Goal: Task Accomplishment & Management: Complete application form

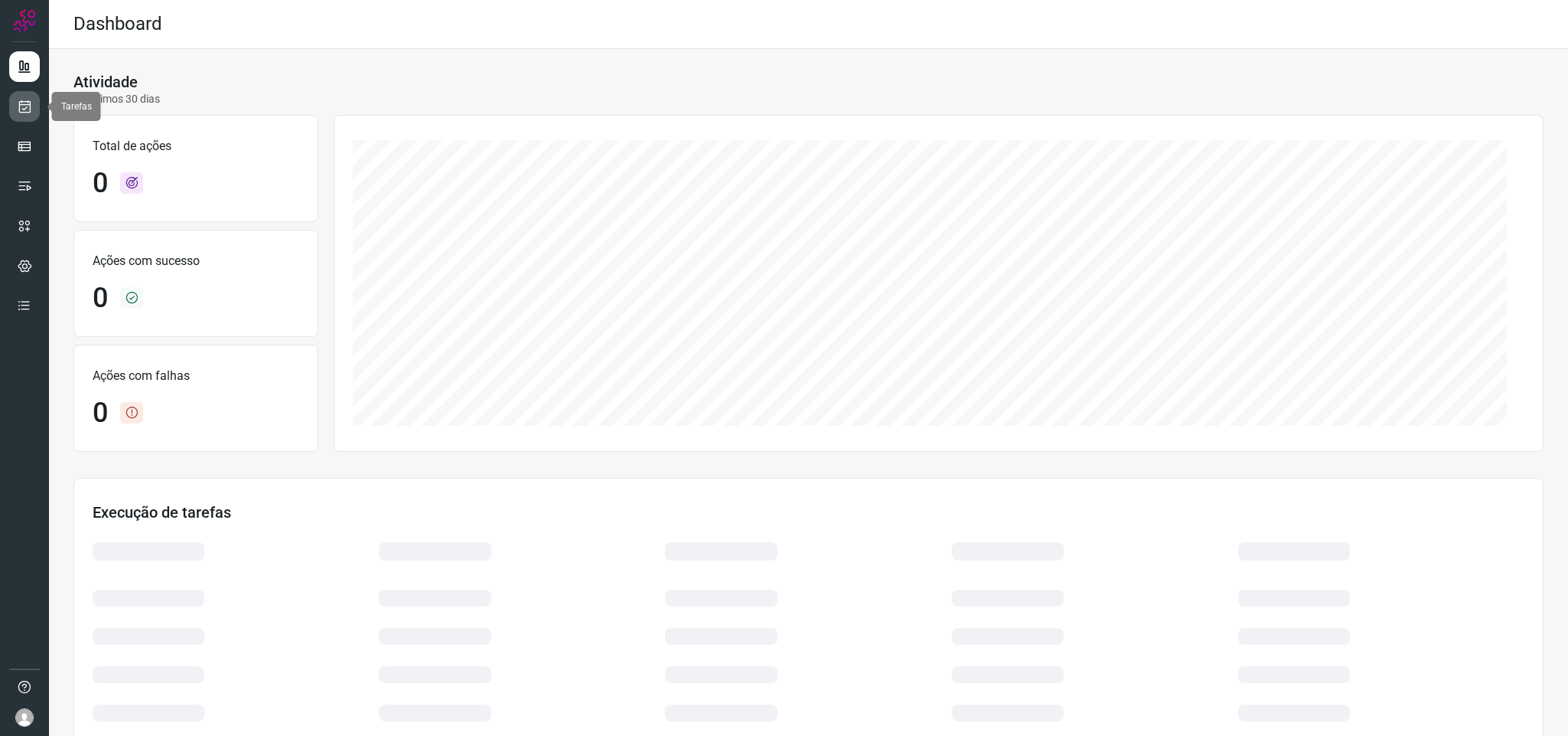
click at [35, 109] on link at bounding box center [25, 106] width 31 height 31
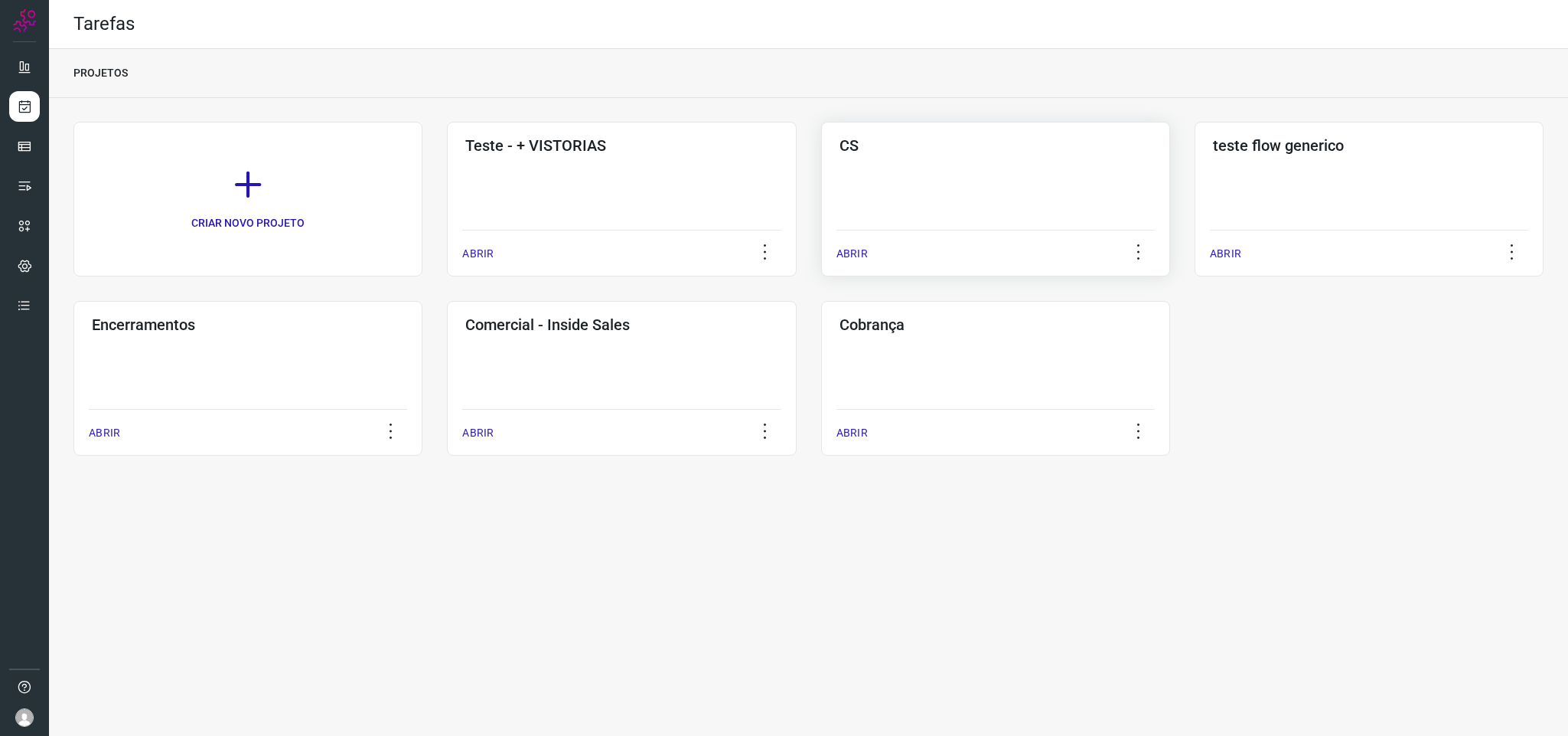
click at [1194, 191] on div "CS ABRIR" at bounding box center [1368, 199] width 349 height 155
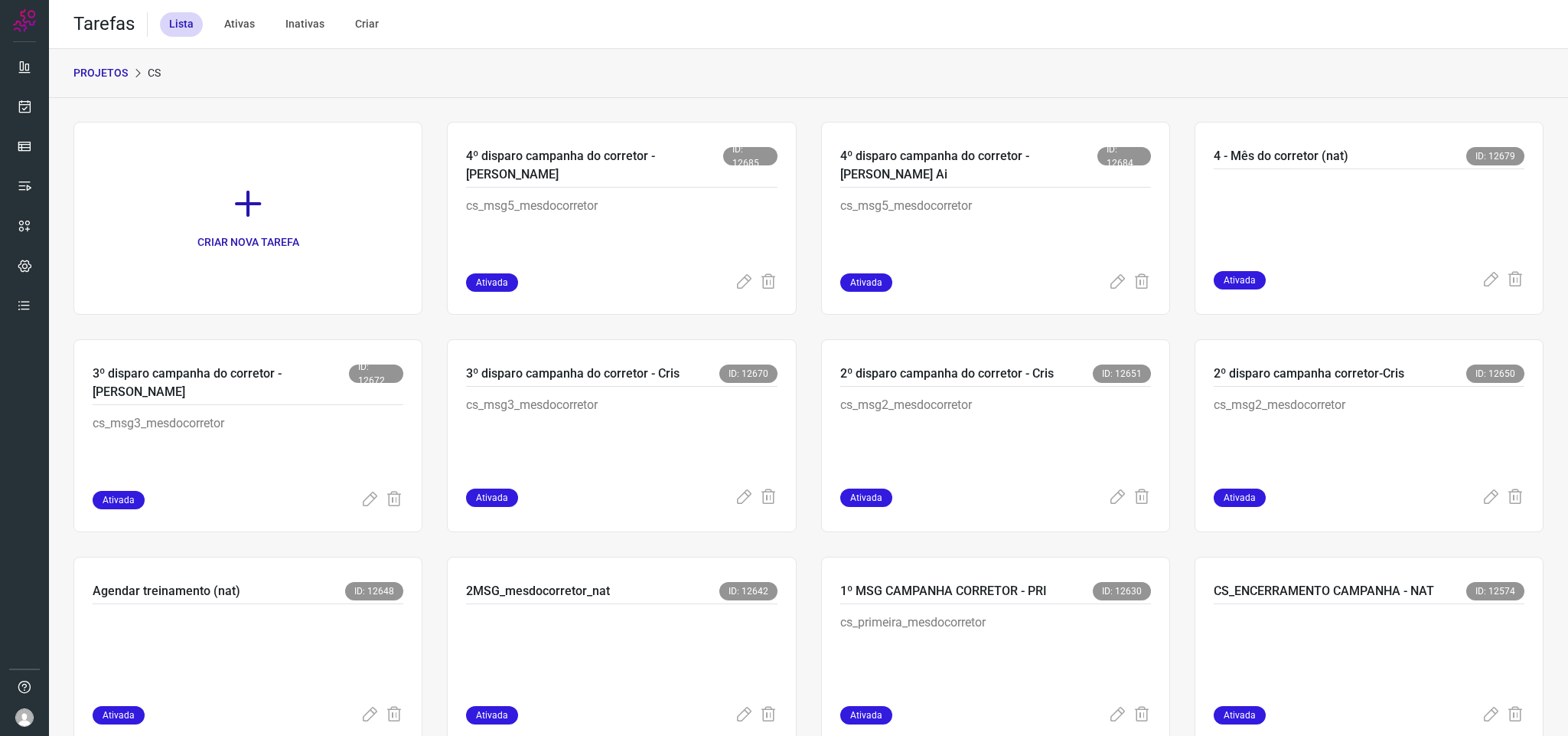
click at [253, 150] on link "CRIAR NOVA TAREFA" at bounding box center [247, 218] width 349 height 193
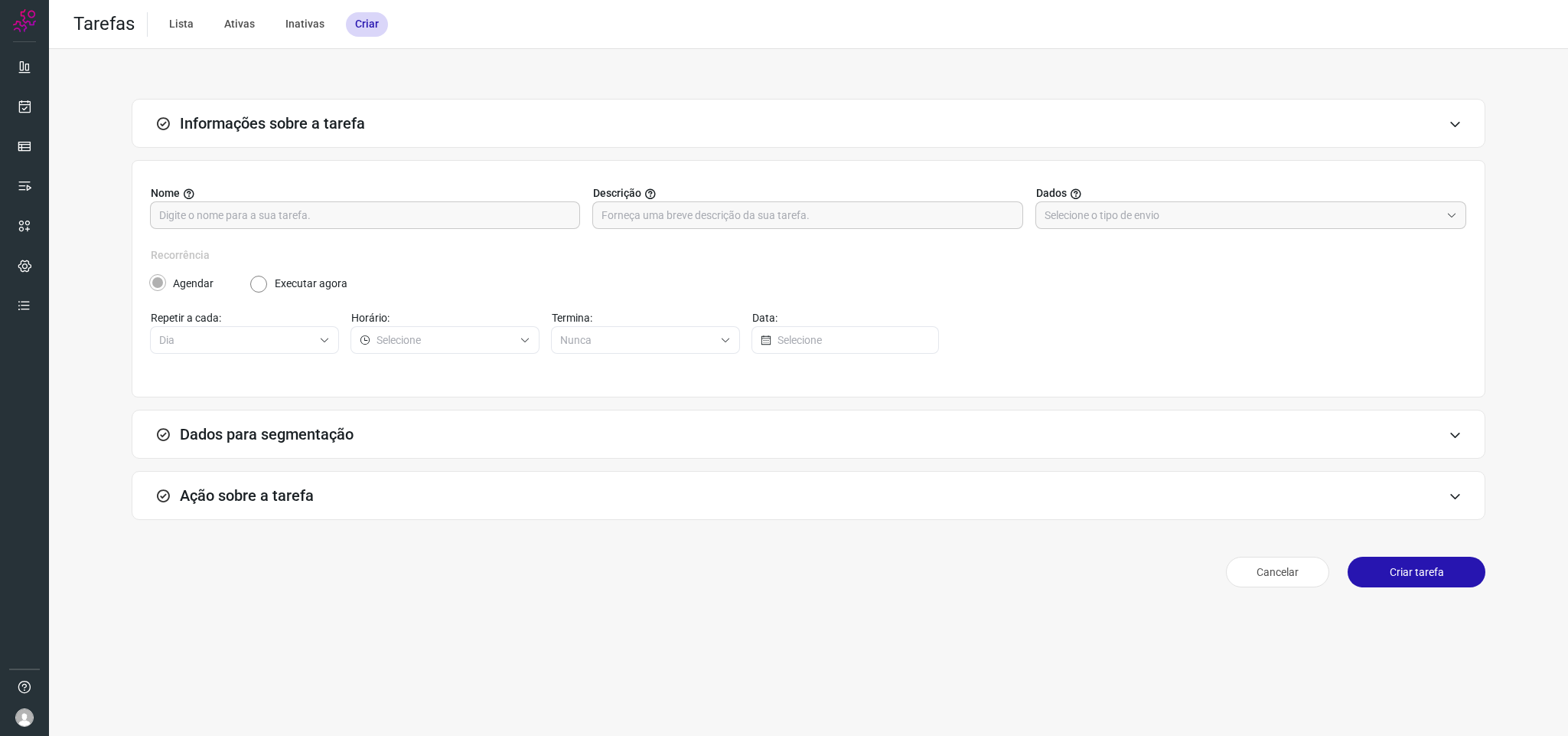
click at [353, 189] on label "Nome" at bounding box center [365, 193] width 430 height 16
click at [348, 208] on input "text" at bounding box center [365, 214] width 411 height 26
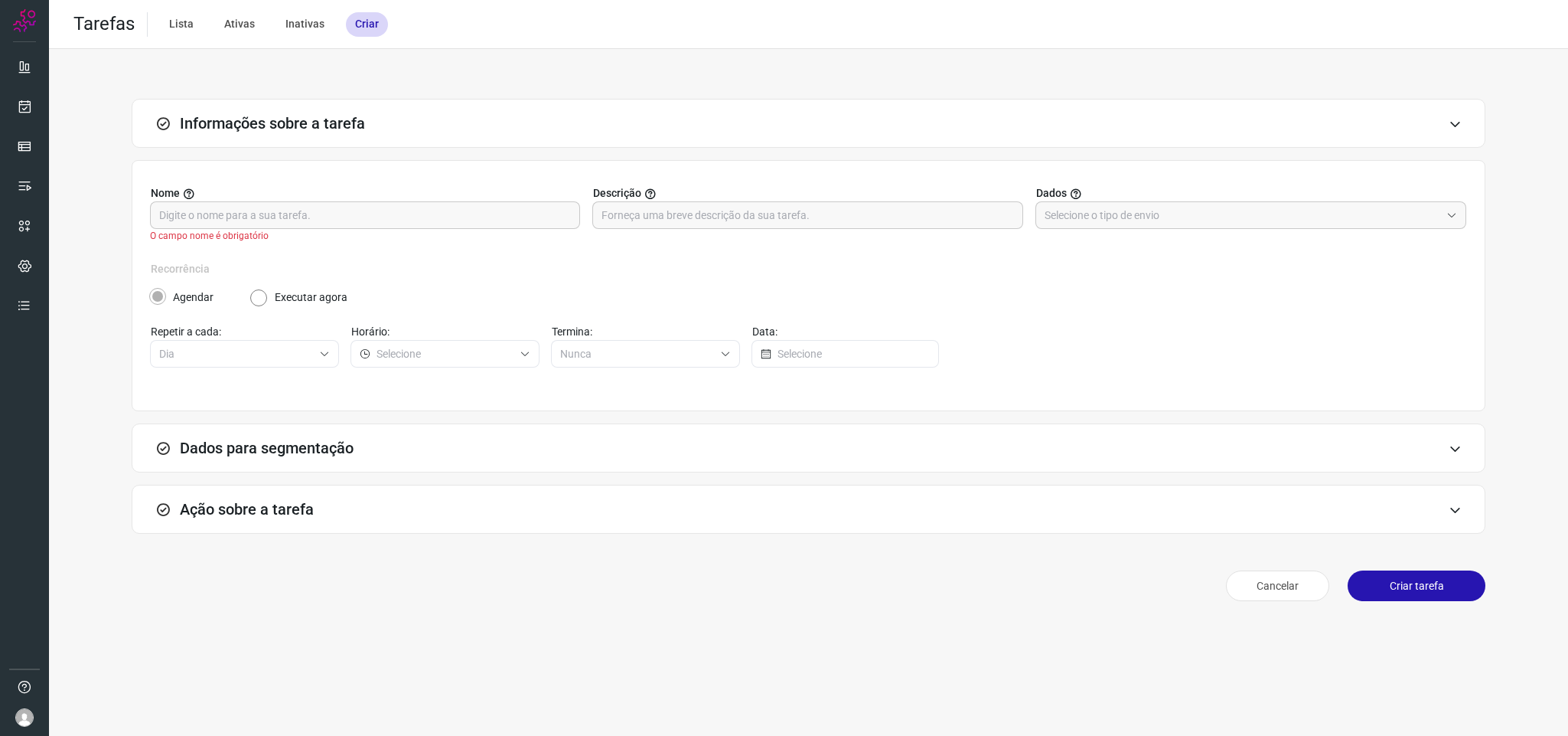
click at [378, 189] on label "Nome" at bounding box center [365, 193] width 430 height 16
click at [378, 200] on label "Nome" at bounding box center [365, 193] width 430 height 16
click at [377, 216] on input "text" at bounding box center [365, 214] width 411 height 26
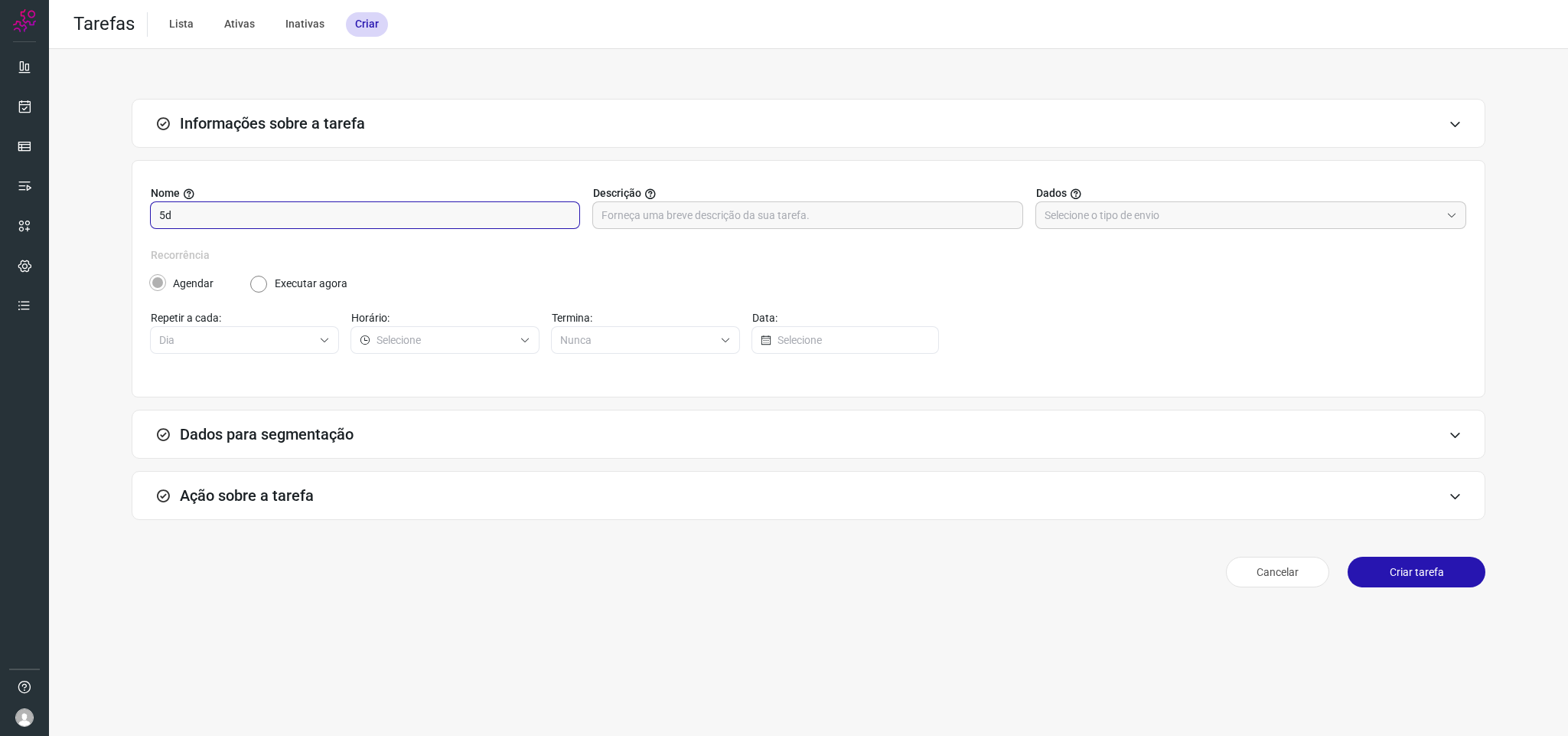
type input "5"
type input "msg4 - mes do corretor - NAT"
click at [604, 297] on div "Recorrência Agendar Executar agora Repetir a cada: Dia Horário: Termina: Nunca …" at bounding box center [808, 309] width 1315 height 125
click at [997, 209] on input "text" at bounding box center [807, 214] width 411 height 26
click at [1127, 207] on input "text" at bounding box center [1243, 214] width 396 height 26
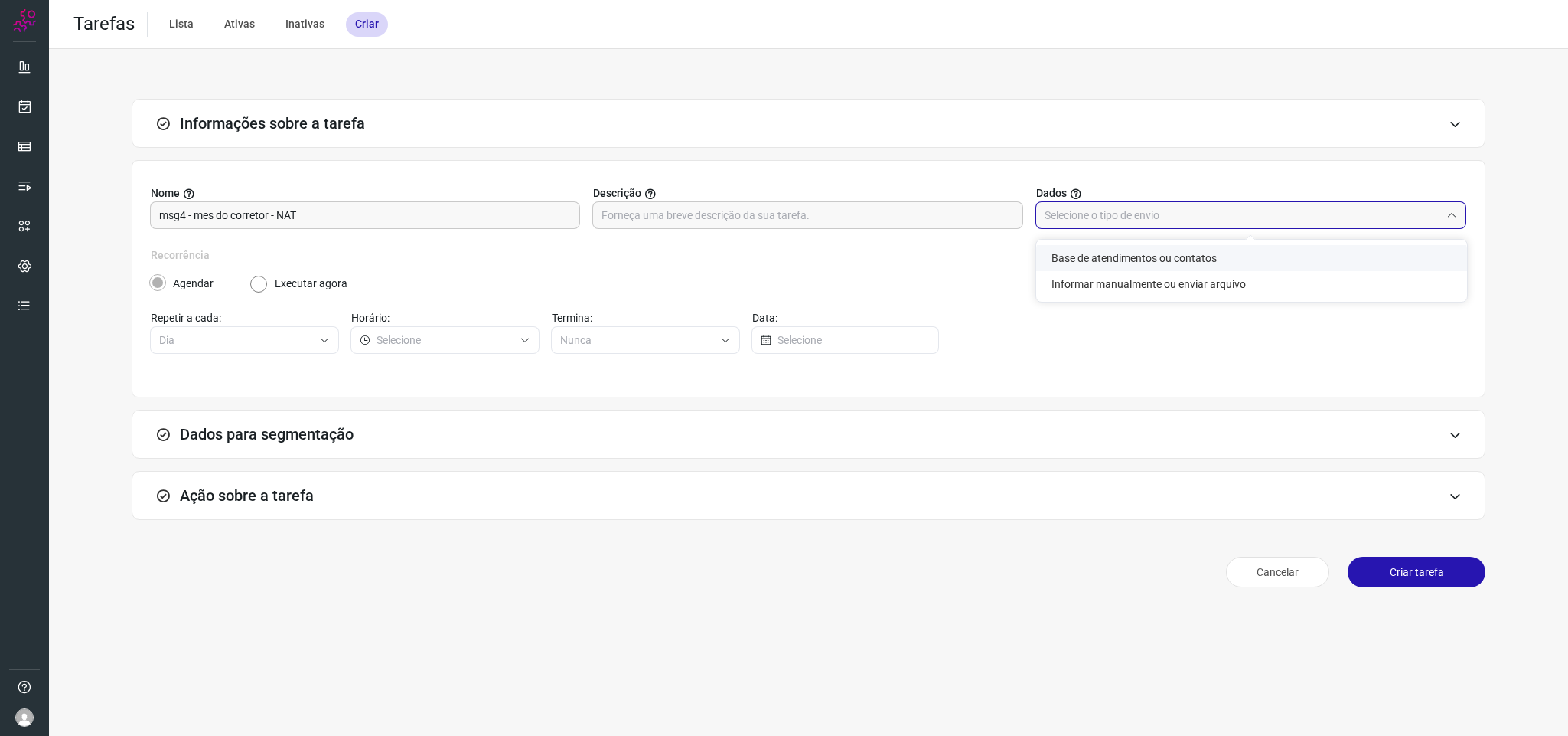
click at [1121, 253] on li "Base de atendimentos ou contatos" at bounding box center [1251, 258] width 431 height 26
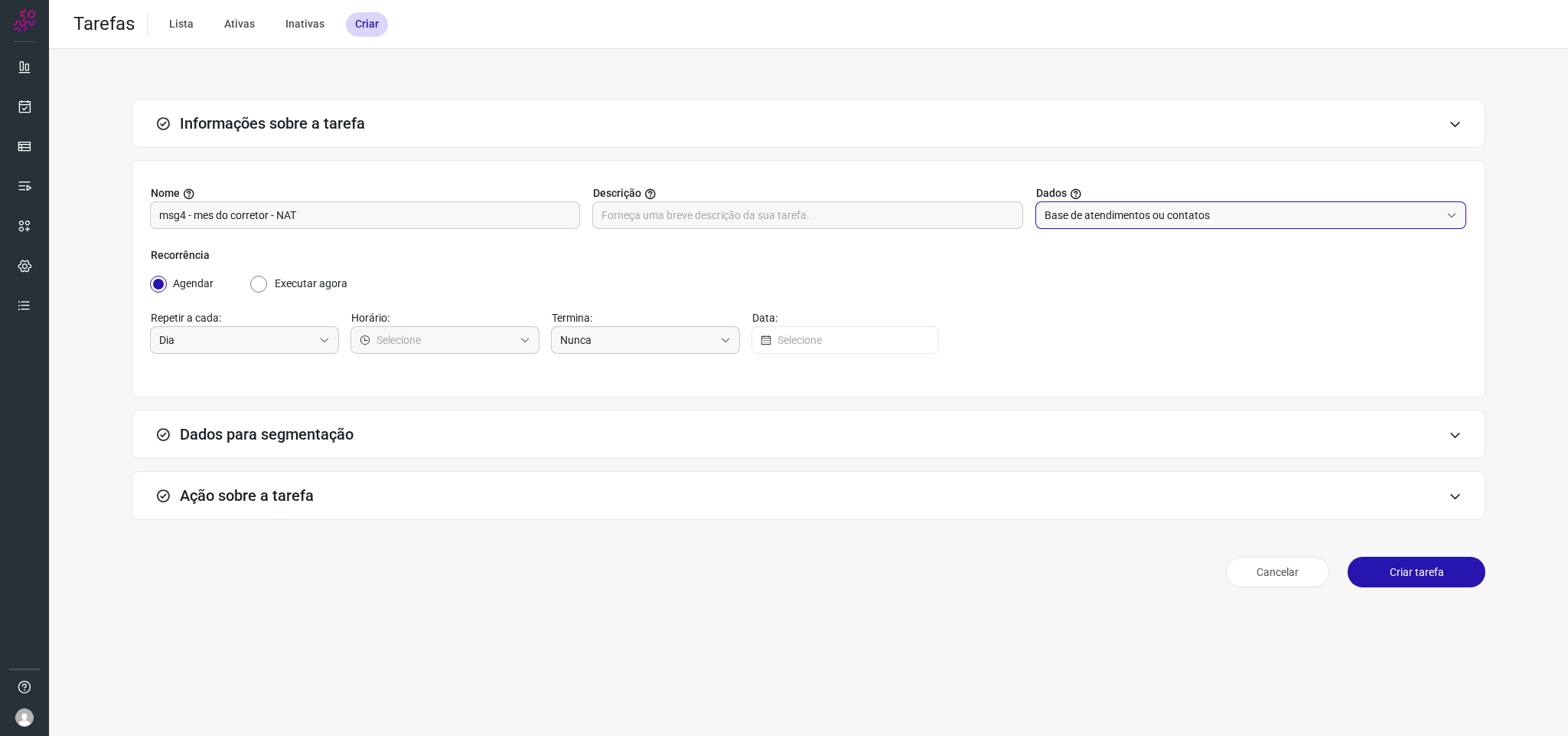
click at [1118, 251] on label "Recorrência" at bounding box center [808, 255] width 1315 height 16
click at [983, 274] on div "Agendar Executar agora" at bounding box center [807, 277] width 1316 height 28
click at [404, 297] on div "Recorrência Agendar Executar agora Repetir a cada: Dia Horário: Termina: Nunca …" at bounding box center [808, 309] width 1315 height 125
click at [725, 283] on div "Agendar Executar agora" at bounding box center [807, 283] width 1316 height 16
click at [644, 253] on label "Recorrência" at bounding box center [808, 255] width 1315 height 16
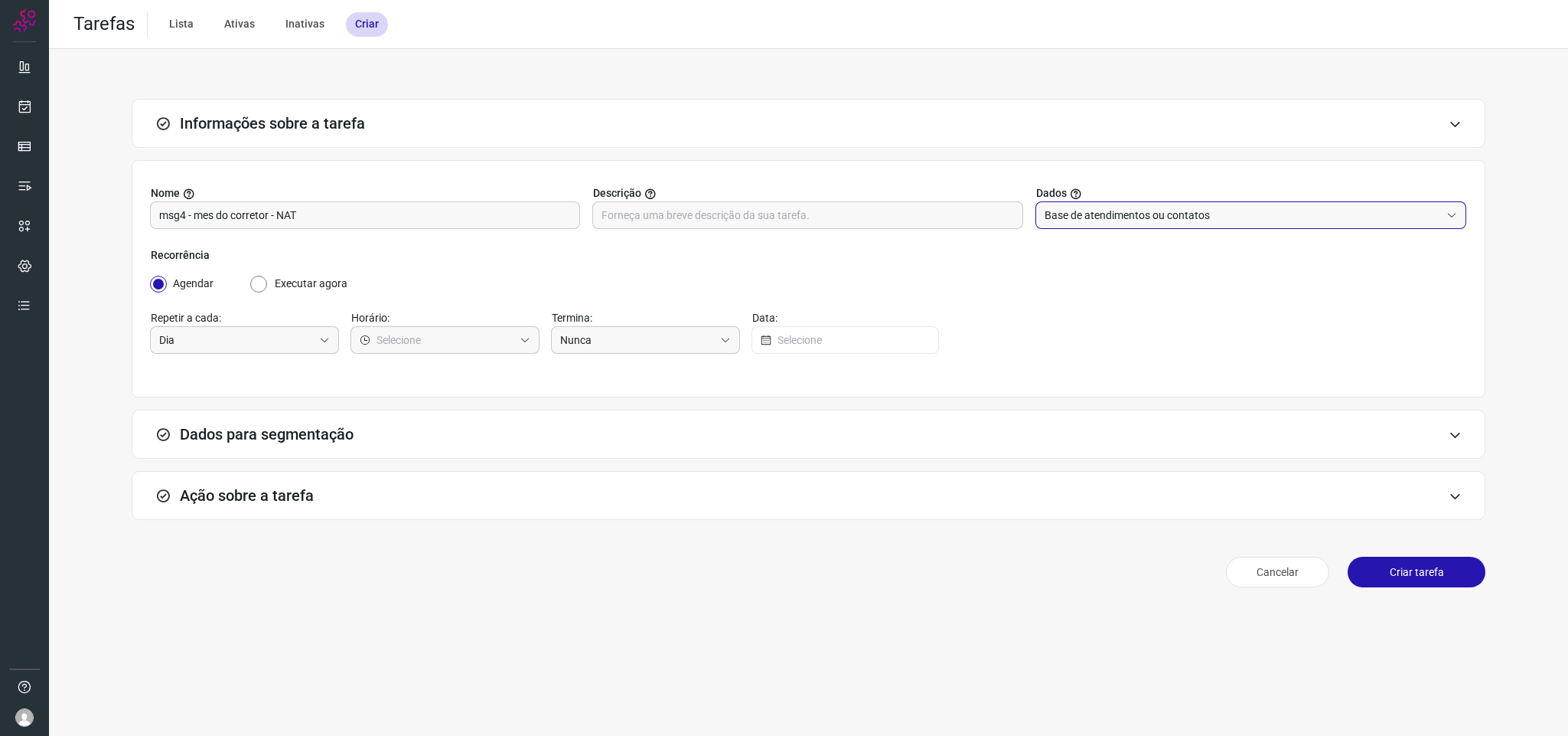
click at [1134, 221] on input "Base de atendimentos ou contatos" at bounding box center [1243, 214] width 396 height 26
click at [1105, 276] on li "Informar manualmente ou enviar arquivo" at bounding box center [1251, 284] width 431 height 26
type input "Informar manualmente ou enviar arquivo"
radio input "false"
radio input "true"
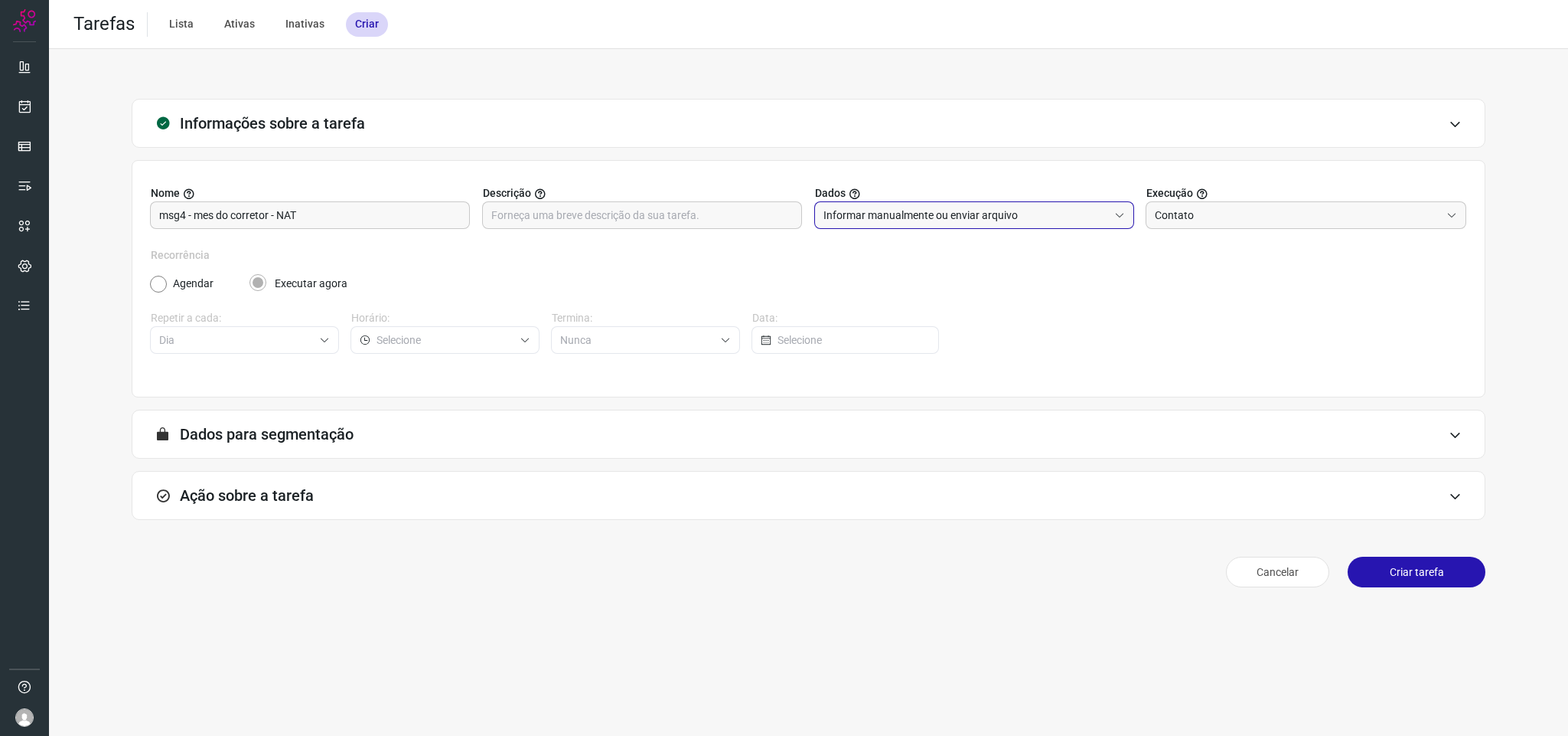
click at [840, 311] on label "Data:" at bounding box center [846, 318] width 188 height 16
click at [1148, 216] on div "Contato" at bounding box center [1305, 214] width 321 height 28
click at [1149, 216] on div "Contato" at bounding box center [1305, 214] width 321 height 28
click at [1145, 212] on div "Contato" at bounding box center [1305, 214] width 321 height 28
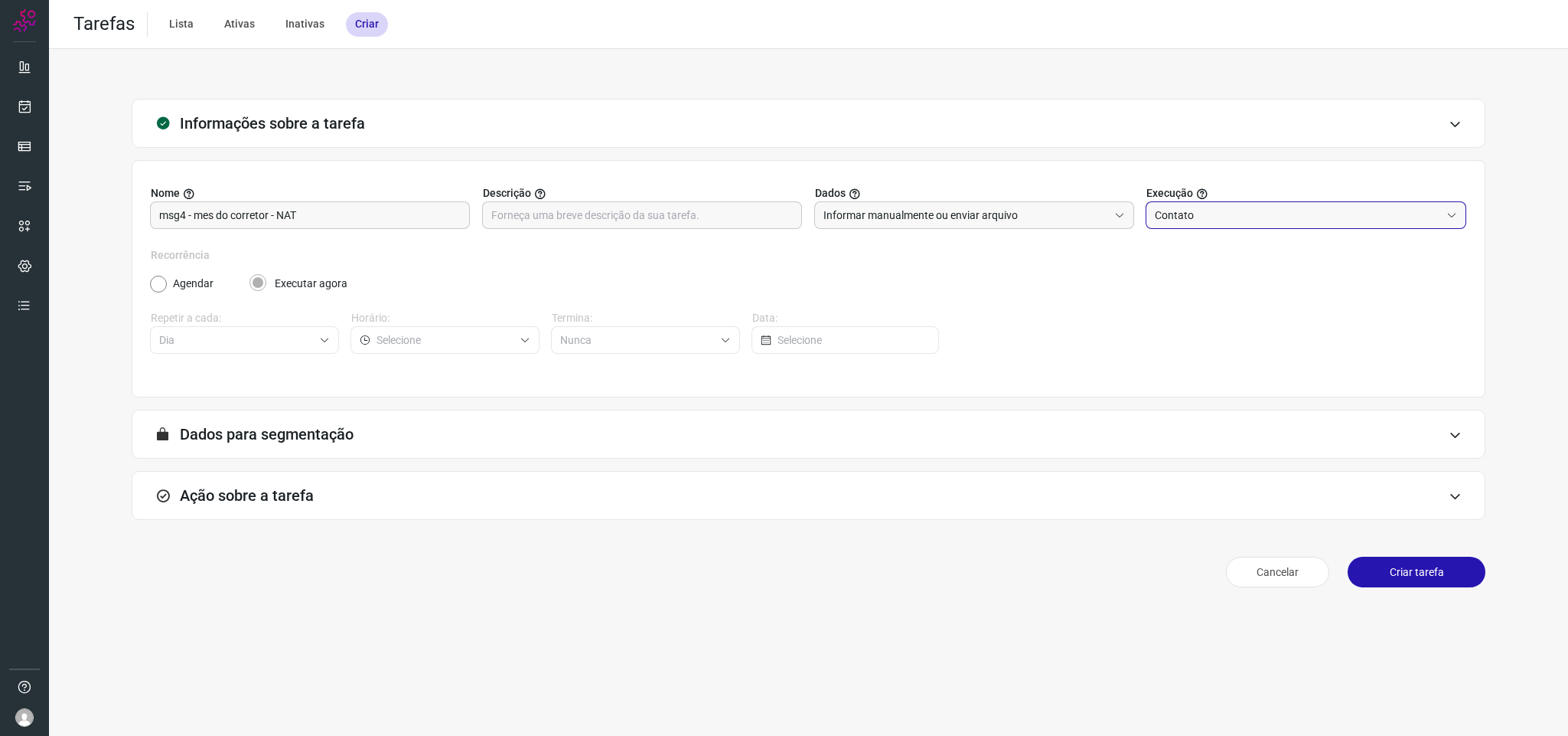
click at [273, 528] on form "Ação sobre a tarefa Chamada Flow Projeto Flow Canal Configurações avançadas" at bounding box center [808, 500] width 1354 height 61
drag, startPoint x: 290, startPoint y: 495, endPoint x: 304, endPoint y: 495, distance: 14.0
click at [292, 495] on h3 "Ação sobre a tarefa" at bounding box center [246, 495] width 134 height 18
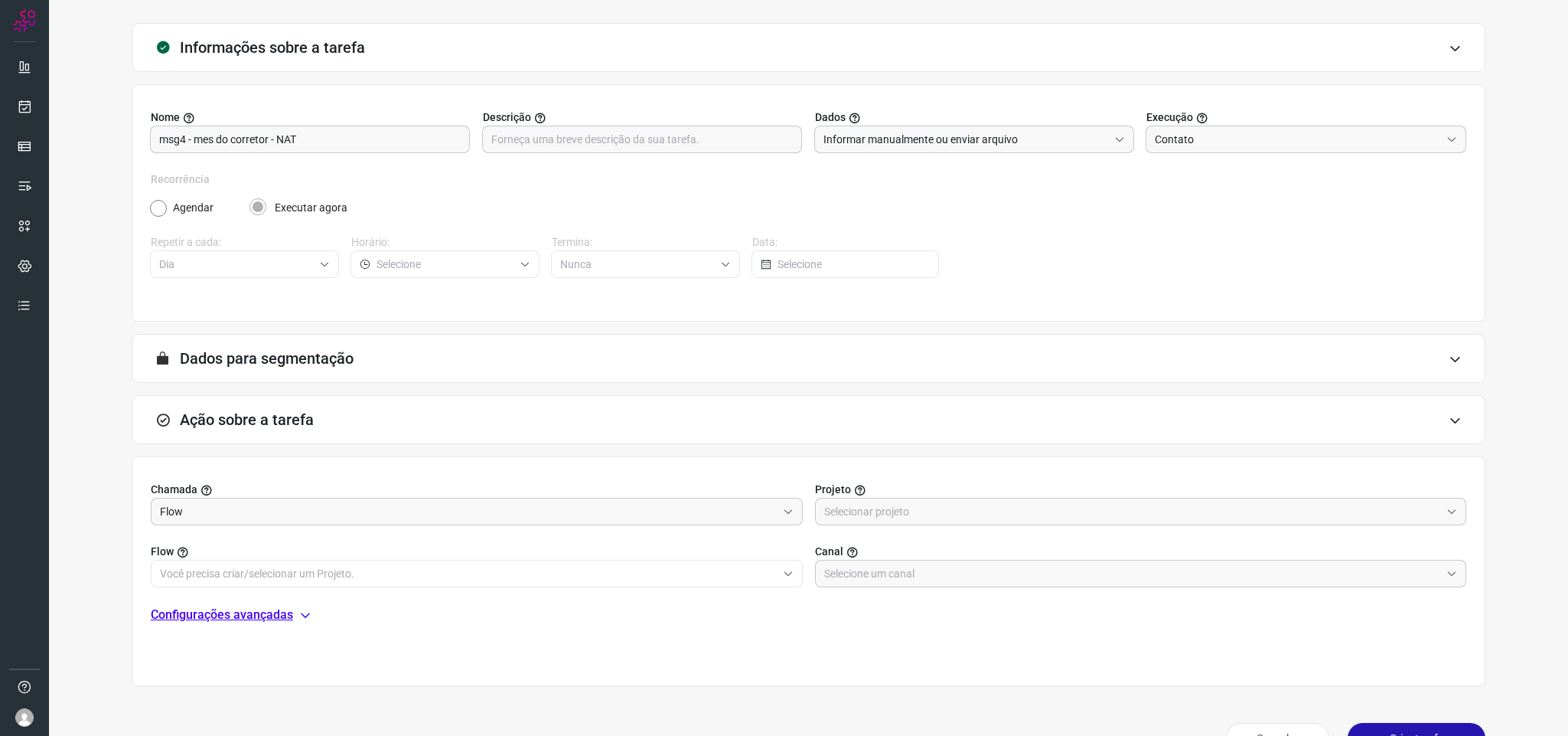
scroll to position [115, 0]
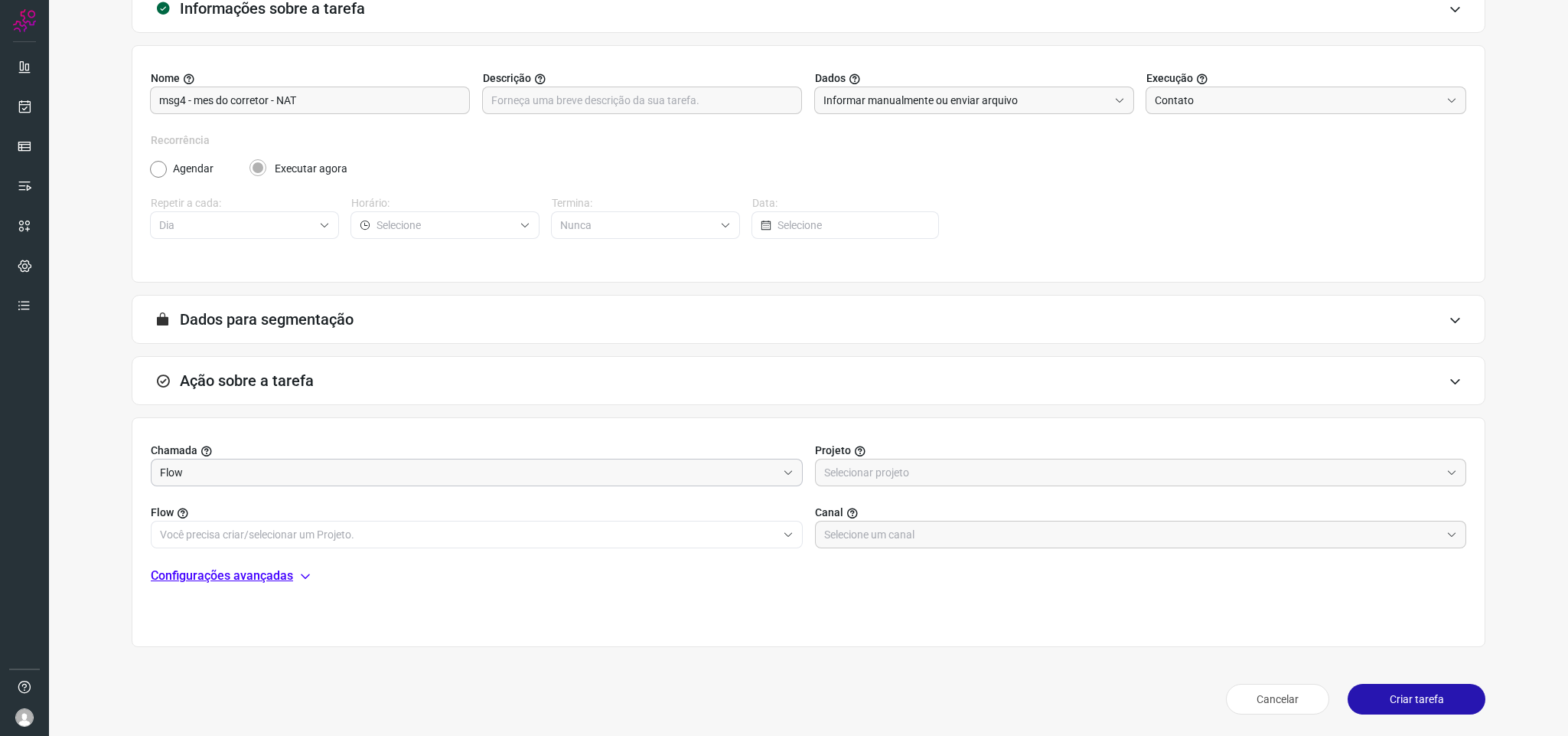
click at [621, 465] on input "Flow" at bounding box center [468, 472] width 617 height 26
click at [478, 511] on li "Flow" at bounding box center [474, 515] width 643 height 26
click at [249, 580] on p "Configurações avançadas" at bounding box center [221, 575] width 142 height 18
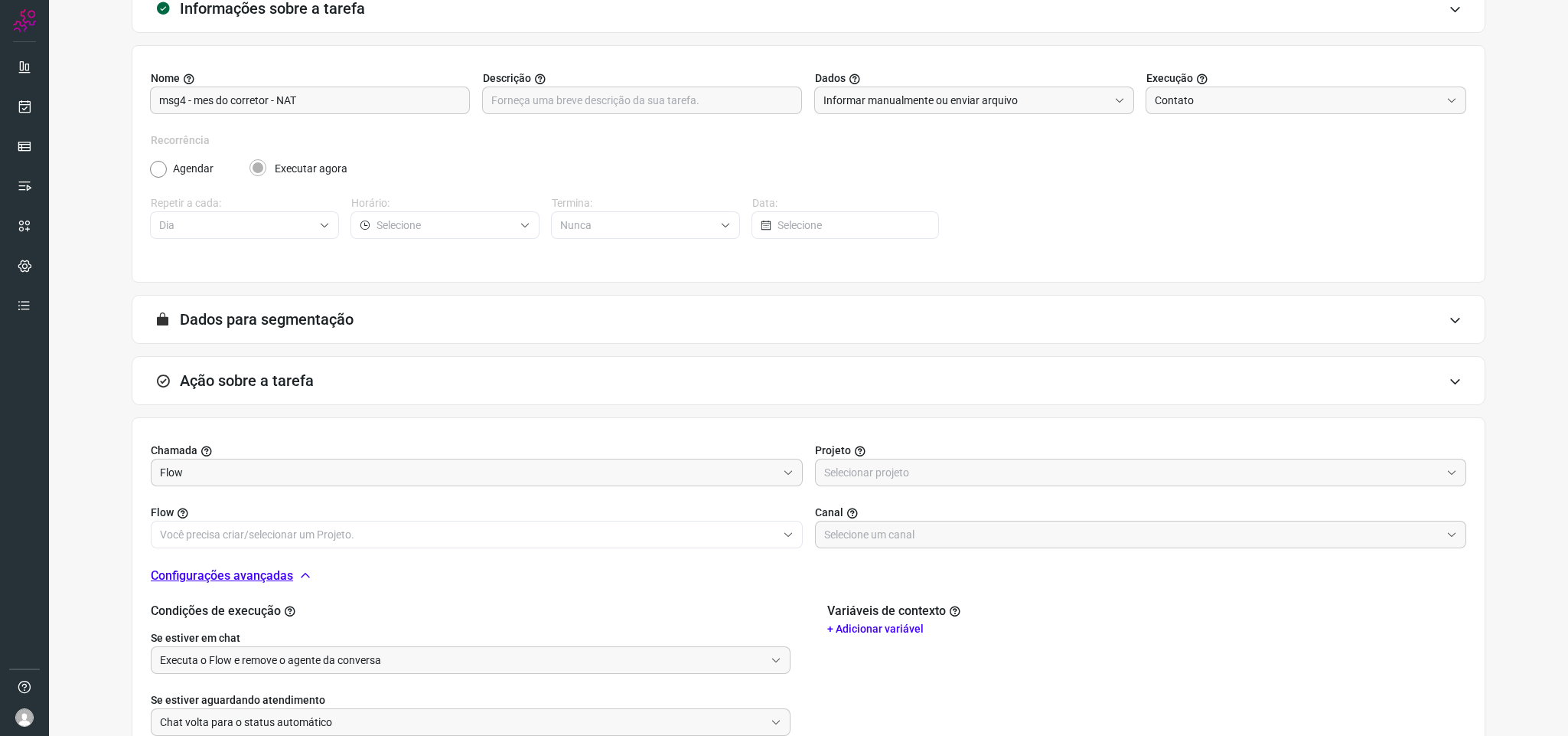
scroll to position [292, 0]
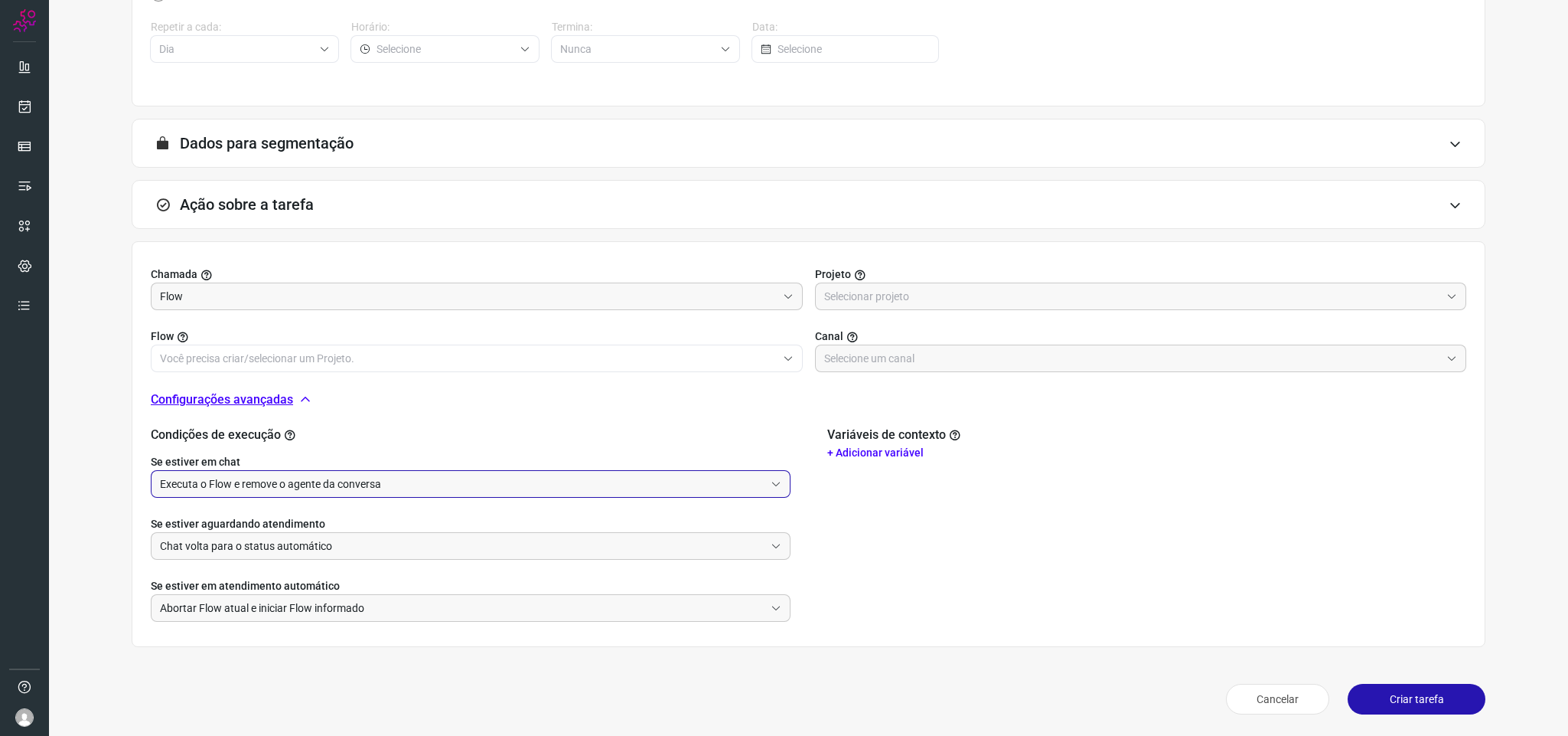
click at [426, 496] on input "Executa o Flow e remove o agente da conversa" at bounding box center [462, 483] width 604 height 26
click at [414, 554] on li "Não executa o Flow" at bounding box center [467, 552] width 630 height 26
type input "Não executa o Flow"
click at [420, 541] on input "Chat volta para o status automático" at bounding box center [462, 546] width 604 height 26
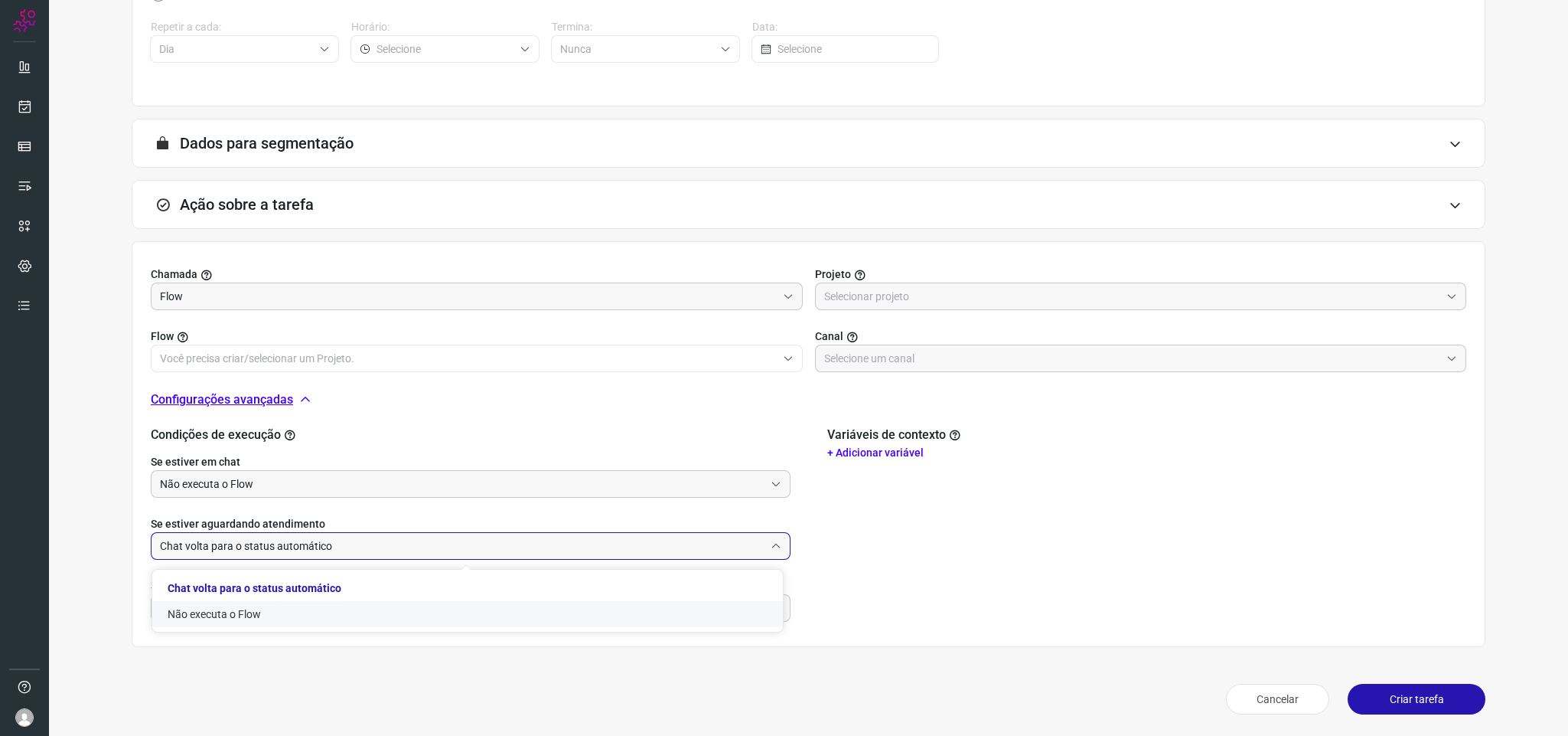
click at [413, 605] on li "Não executa o Flow" at bounding box center [467, 613] width 630 height 26
type input "Não executa o Flow"
click at [409, 600] on input "Abortar Flow atual e iniciar Flow informado" at bounding box center [462, 608] width 604 height 26
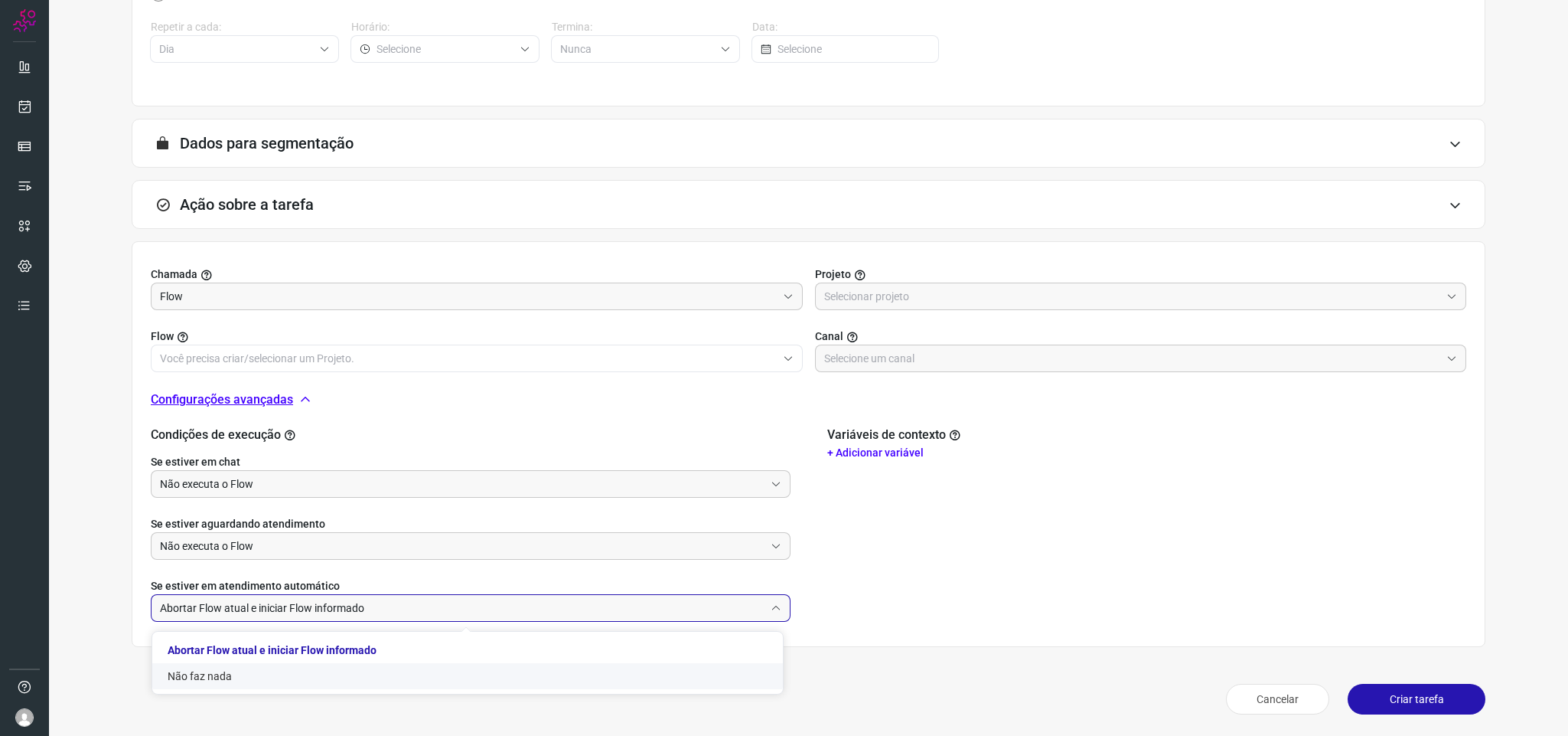
click at [353, 688] on li "Não faz nada" at bounding box center [467, 675] width 630 height 26
type input "Não faz nada"
click at [1013, 305] on input "text" at bounding box center [1133, 296] width 617 height 26
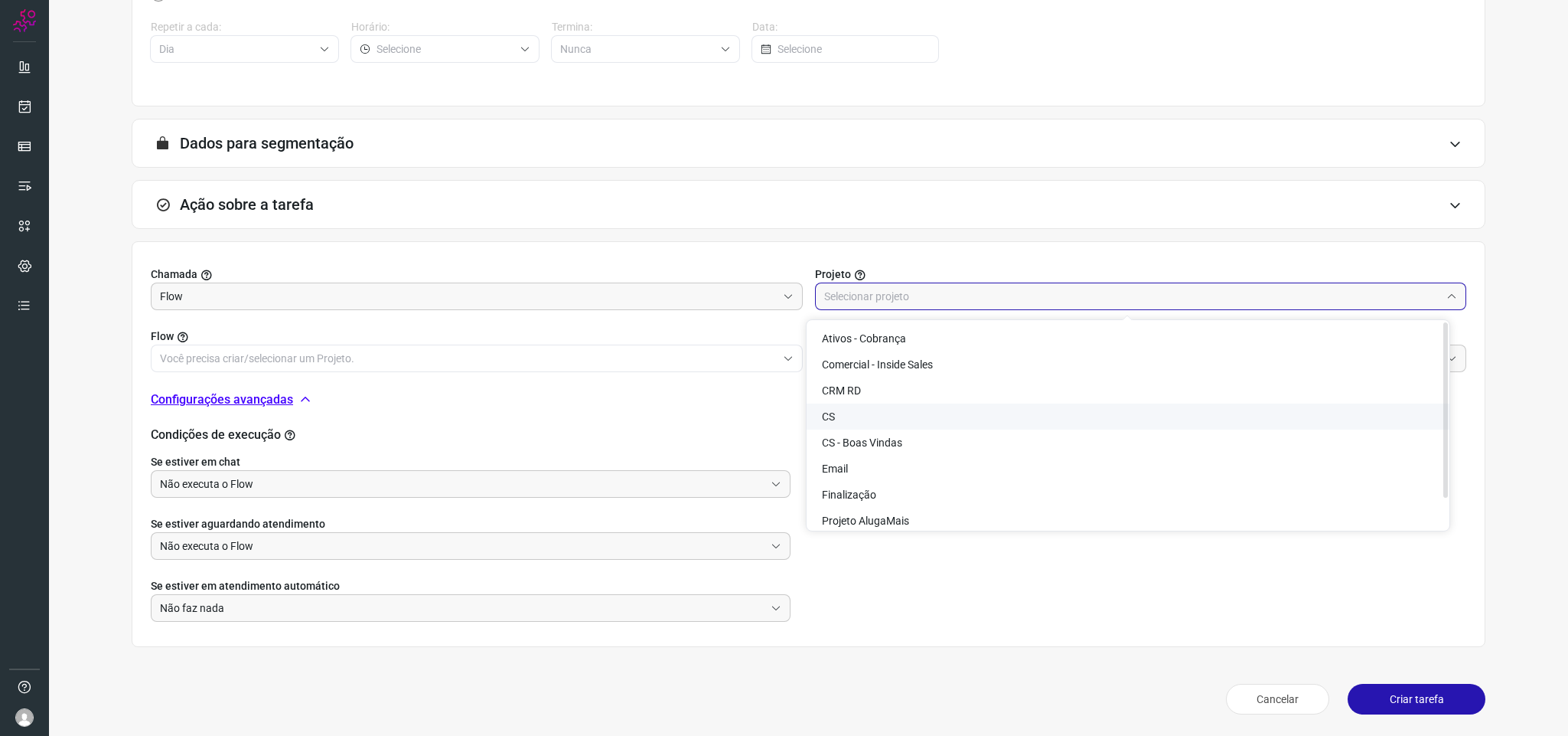
click at [871, 413] on li "CS" at bounding box center [1128, 416] width 643 height 26
type input "CS"
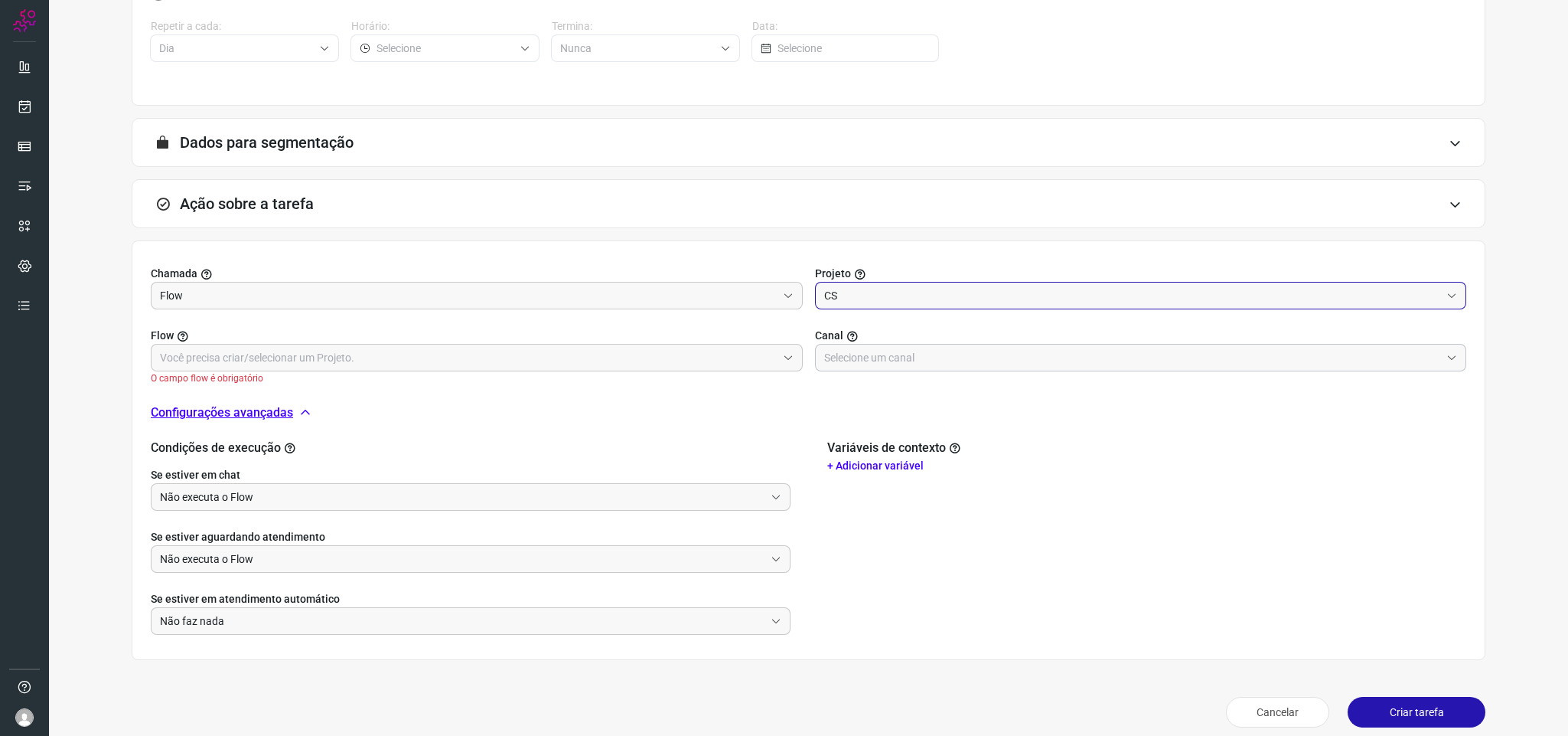
click at [987, 360] on input "text" at bounding box center [1133, 357] width 617 height 26
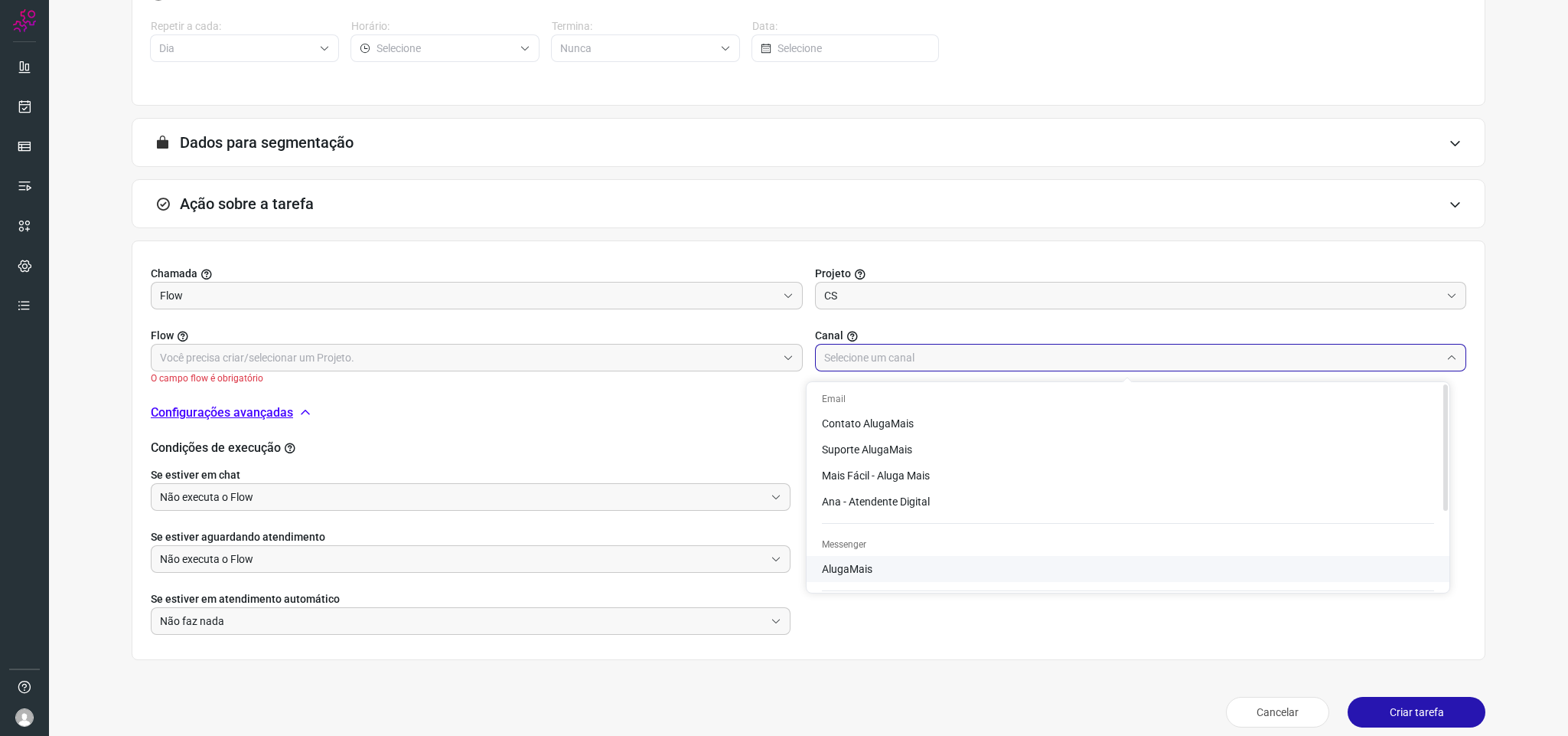
click at [930, 559] on li "AlugaMais" at bounding box center [1128, 568] width 643 height 26
type input "AlugaMais"
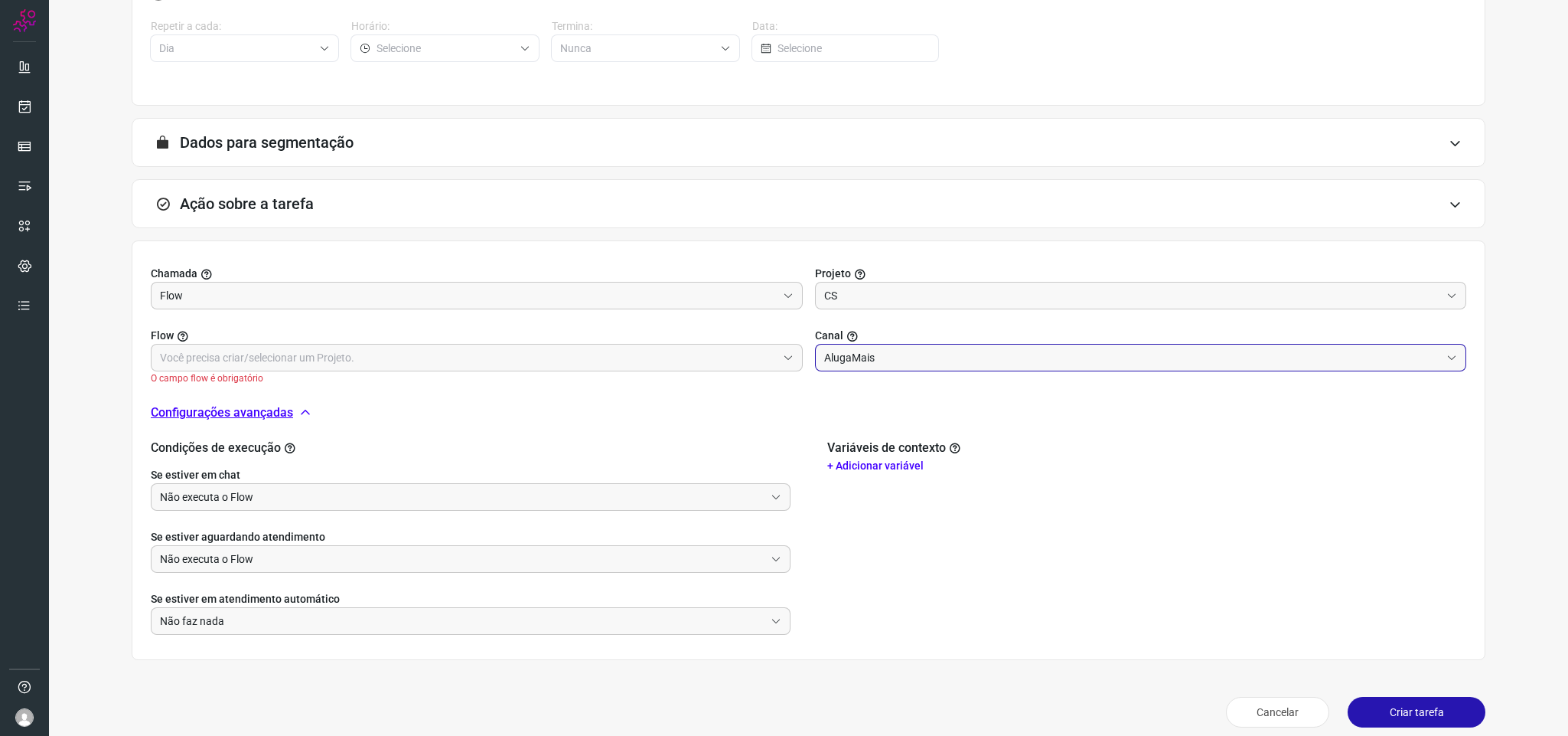
click at [938, 311] on div "Flow O campo flow é obrigatório Canal AlugaMais" at bounding box center [808, 347] width 1315 height 75
click at [941, 305] on input "CS" at bounding box center [1133, 295] width 617 height 26
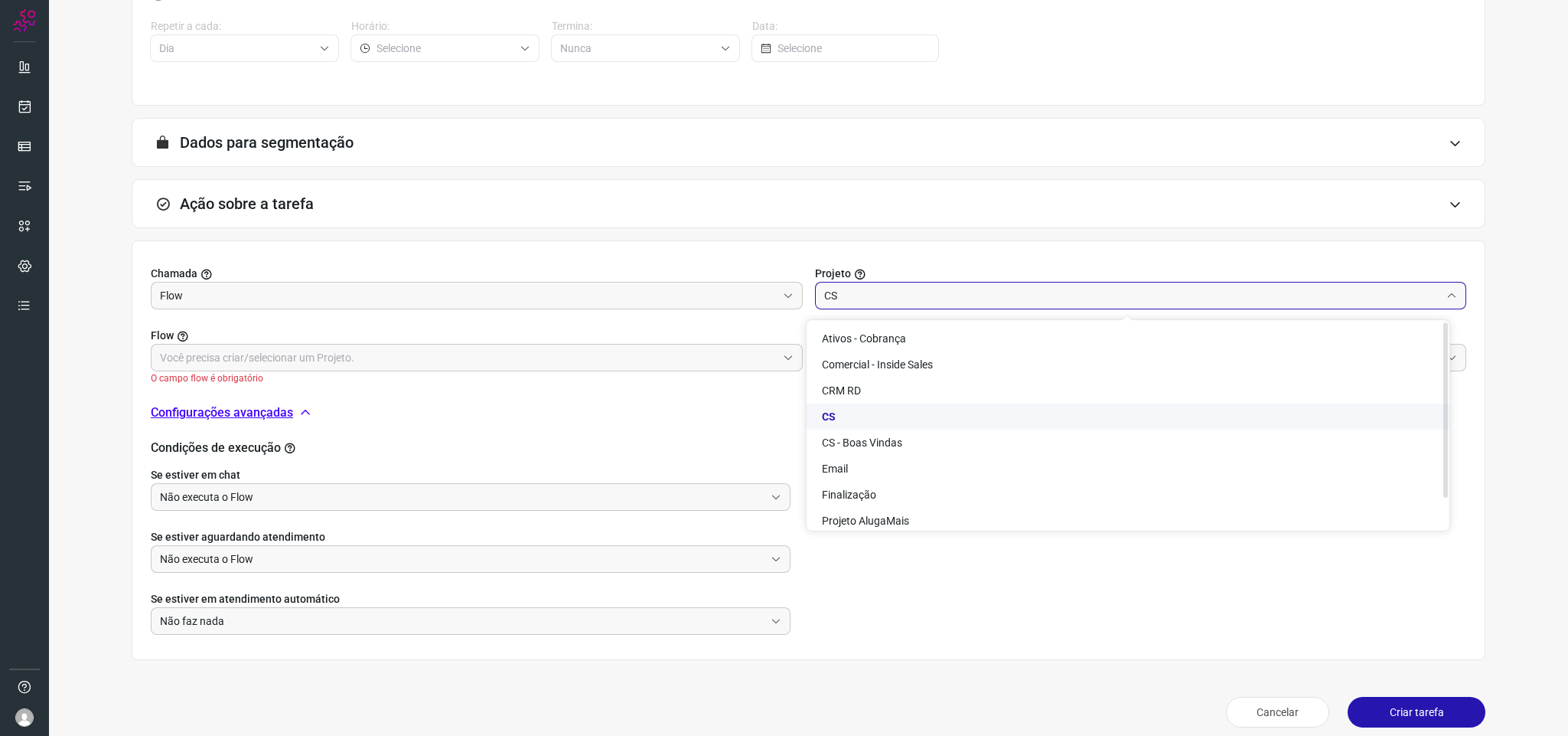
click at [938, 415] on li "CS" at bounding box center [1128, 416] width 643 height 26
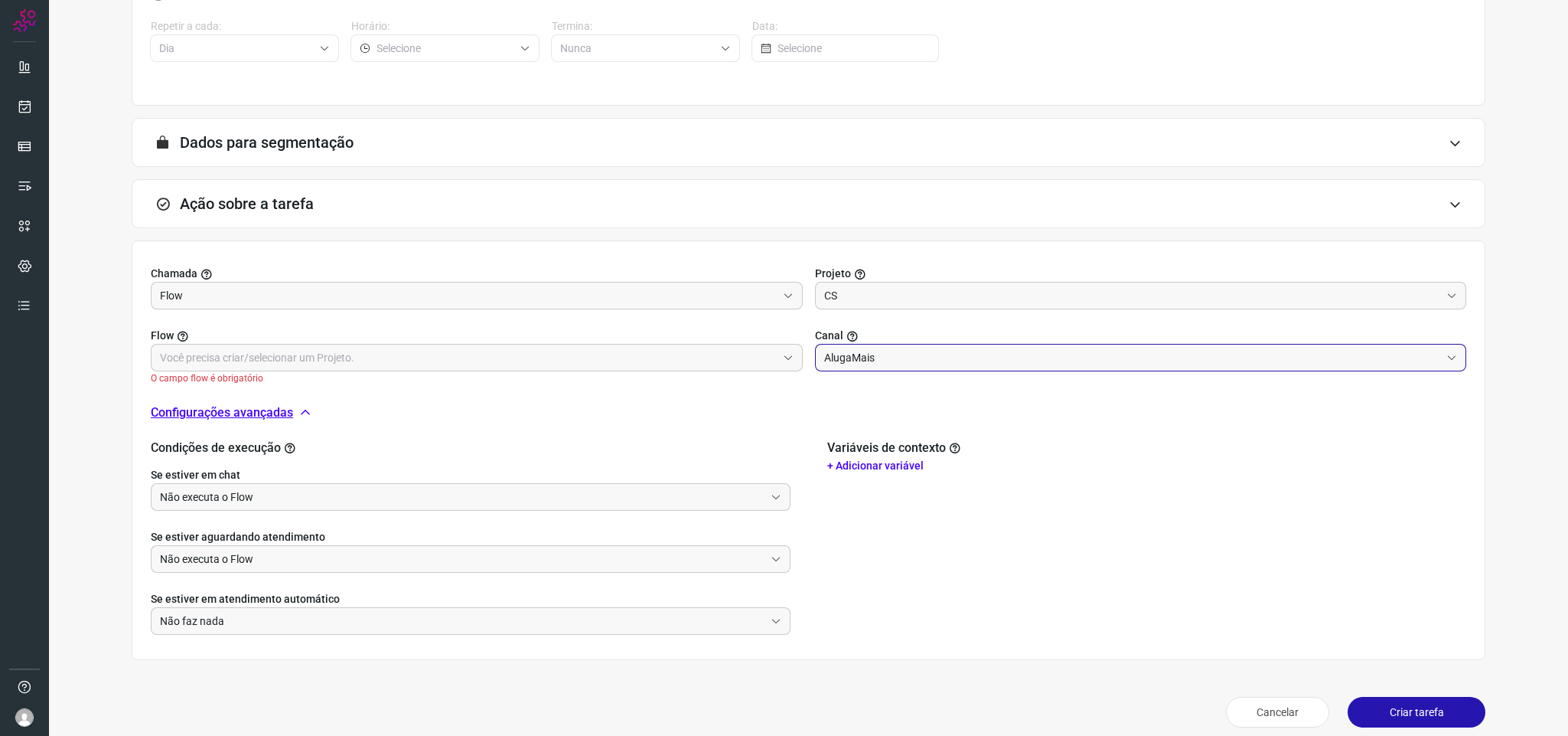
click at [910, 356] on input "AlugaMais" at bounding box center [1133, 357] width 617 height 26
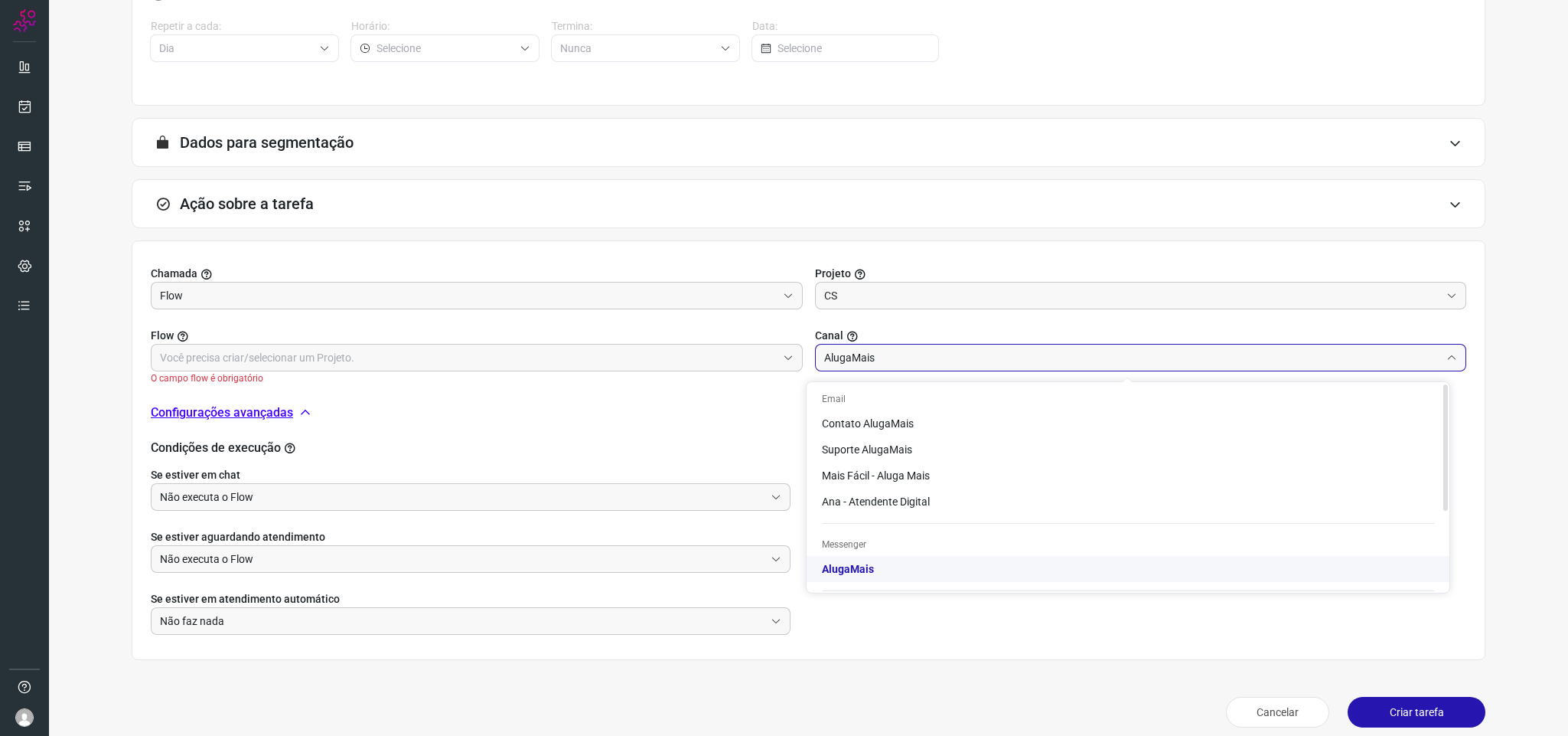
click at [841, 581] on li "AlugaMais" at bounding box center [1128, 568] width 643 height 26
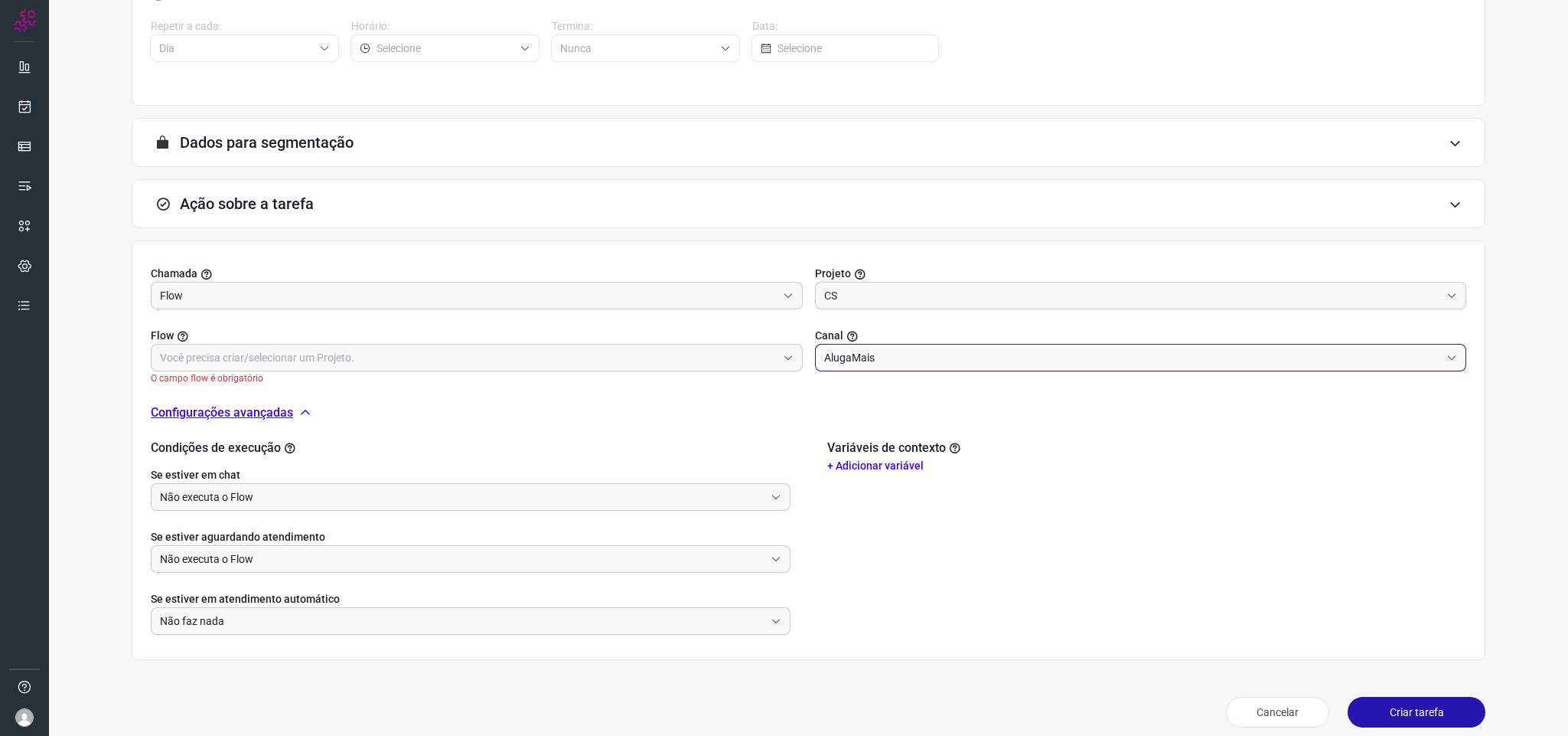
click at [859, 363] on input "AlugaMais" at bounding box center [1133, 357] width 617 height 26
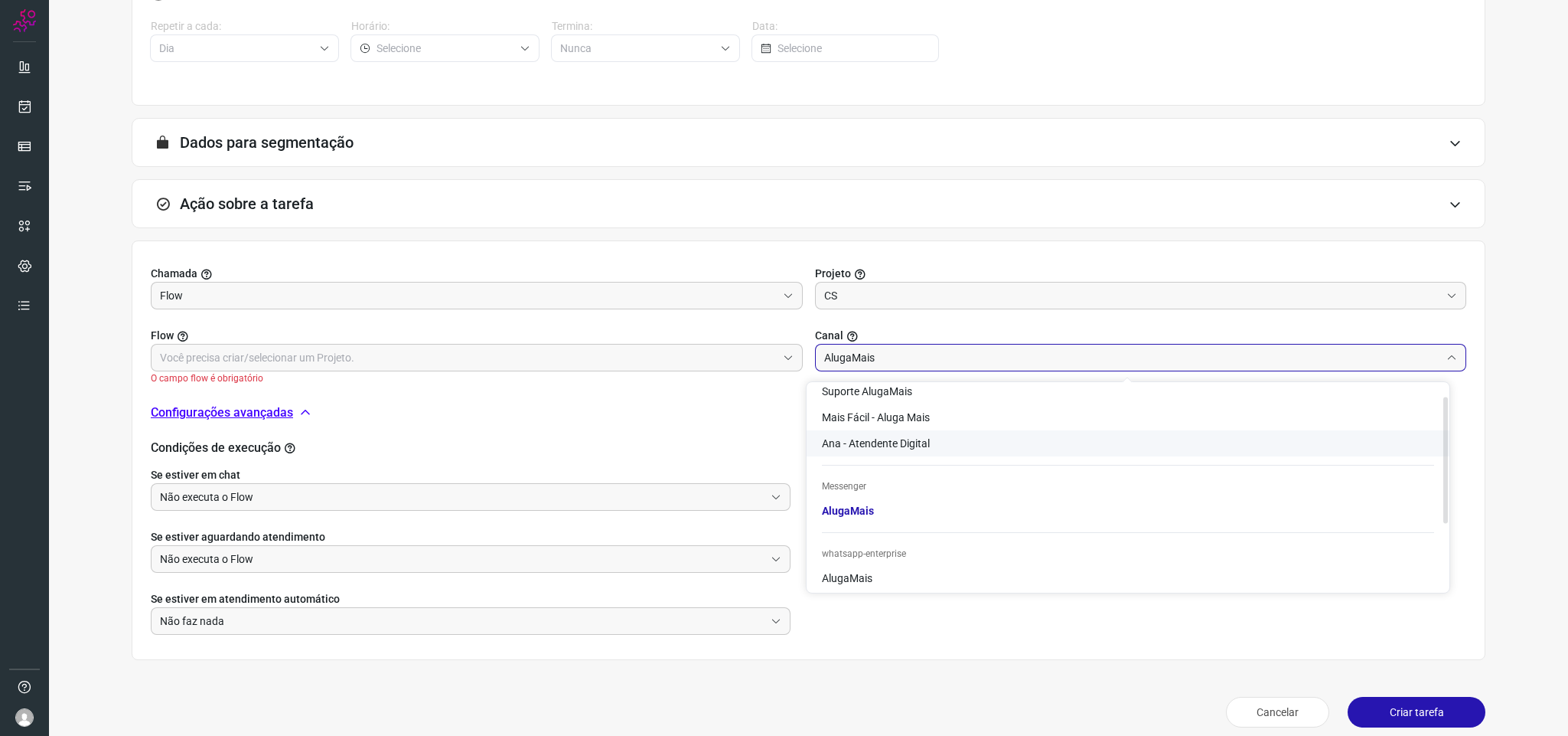
scroll to position [128, 0]
click at [958, 360] on li "AlugaMais" at bounding box center [1128, 347] width 643 height 26
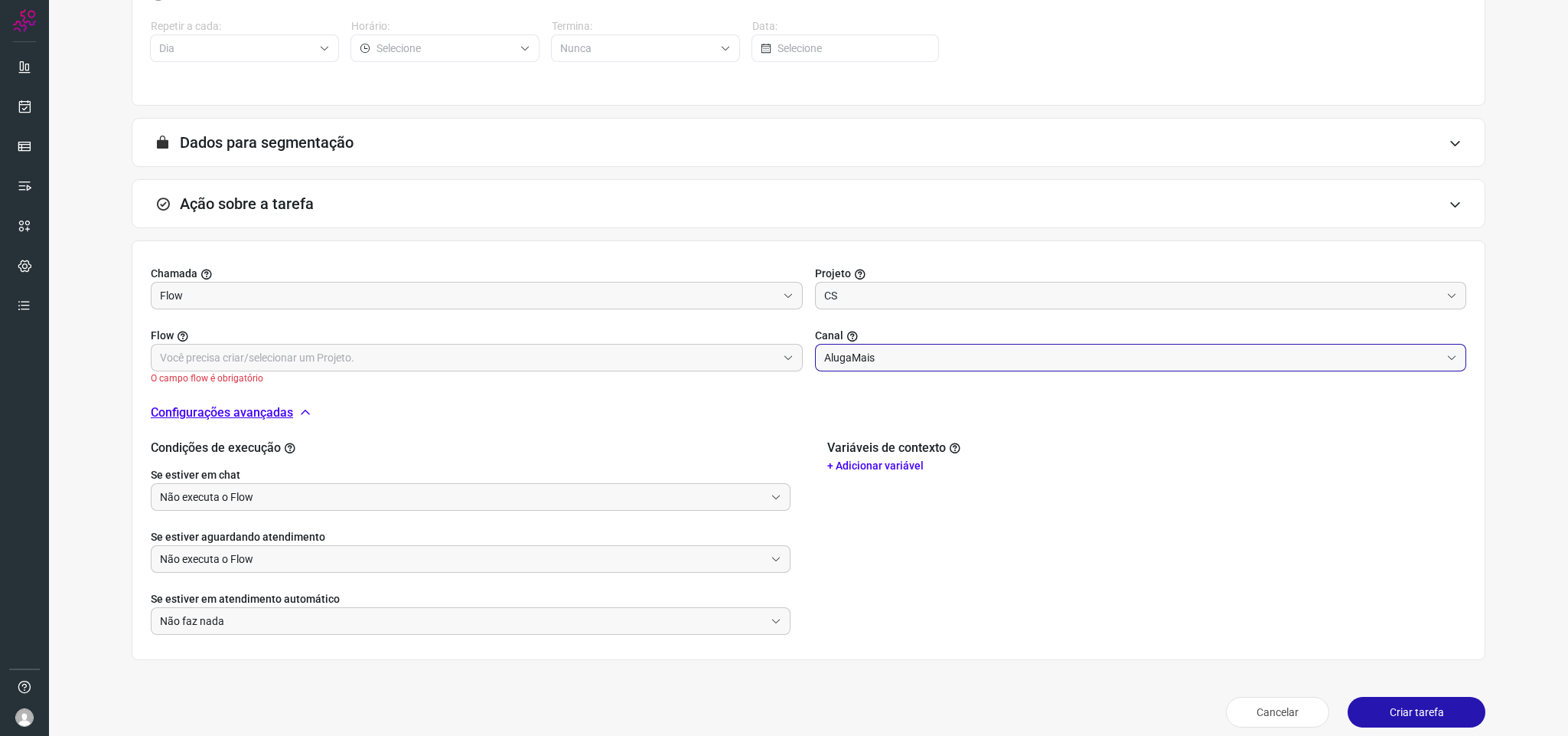
click at [924, 555] on div "Variáveis de contexto + Adicionar variável" at bounding box center [1147, 537] width 640 height 194
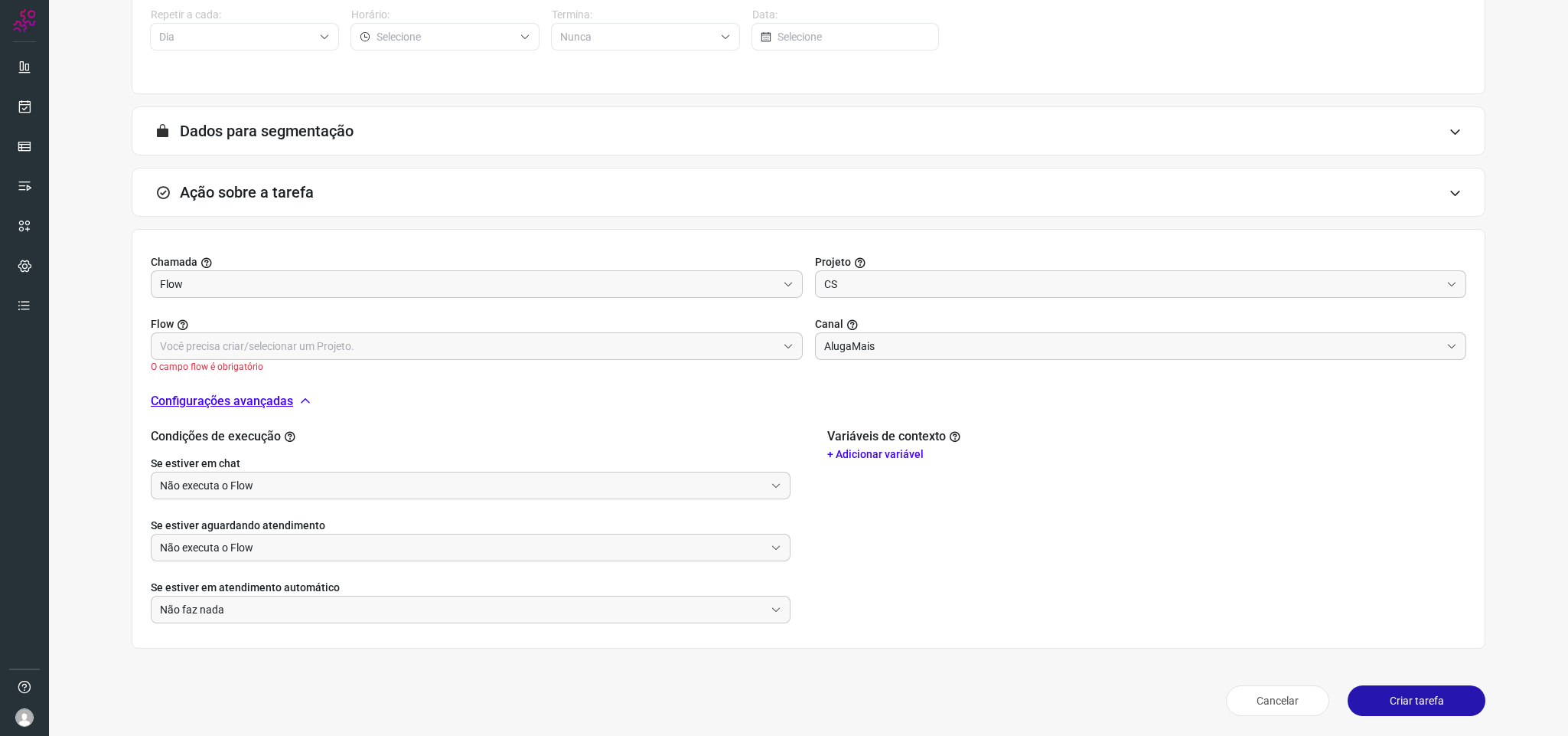
scroll to position [305, 0]
click at [1363, 692] on button "Criar tarefa" at bounding box center [1416, 699] width 138 height 31
click at [1008, 511] on div "Variáveis de contexto + Adicionar variável" at bounding box center [1147, 524] width 640 height 194
drag, startPoint x: 343, startPoint y: 358, endPoint x: 345, endPoint y: 342, distance: 16.1
click at [343, 352] on div at bounding box center [476, 344] width 652 height 28
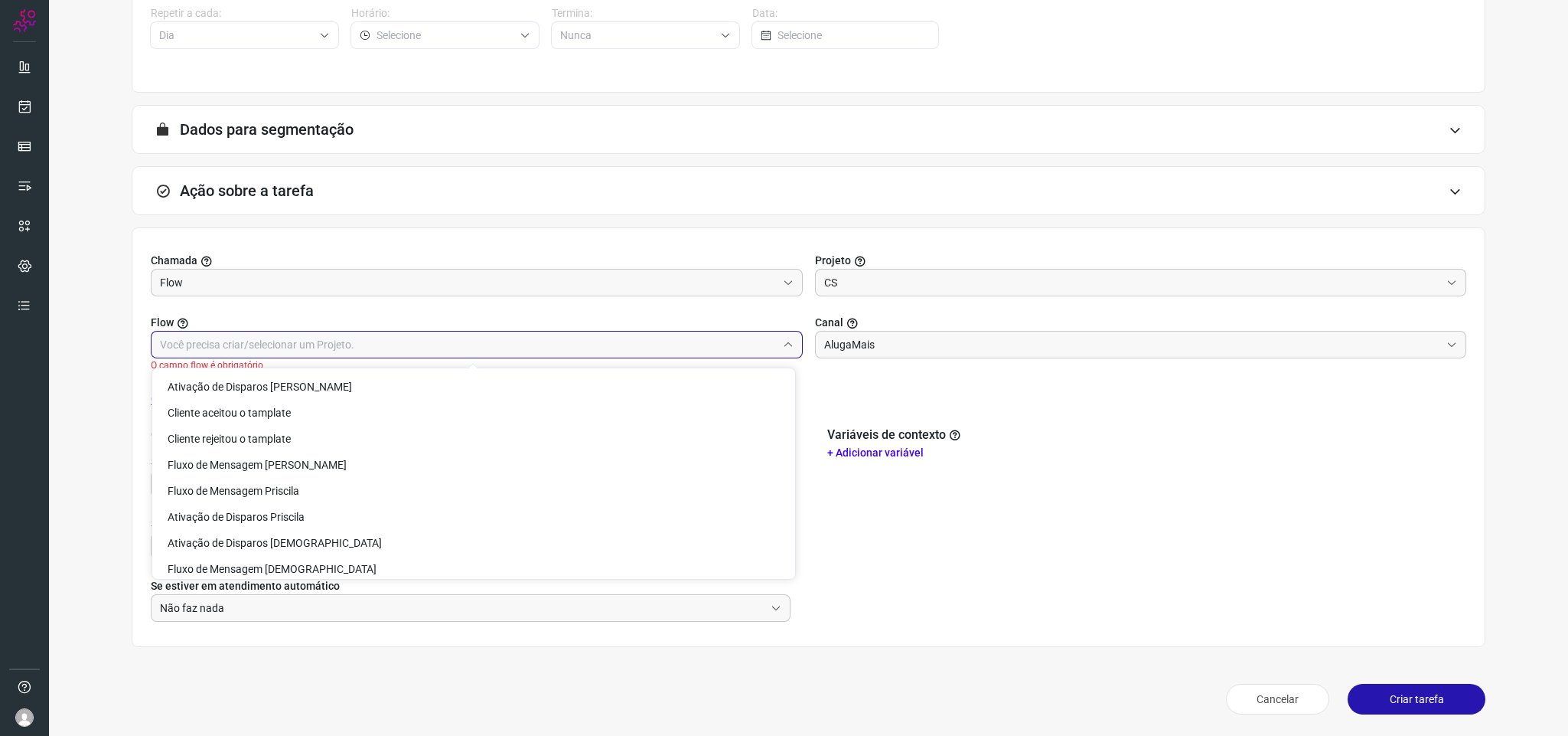
click at [345, 342] on input "text" at bounding box center [468, 344] width 617 height 26
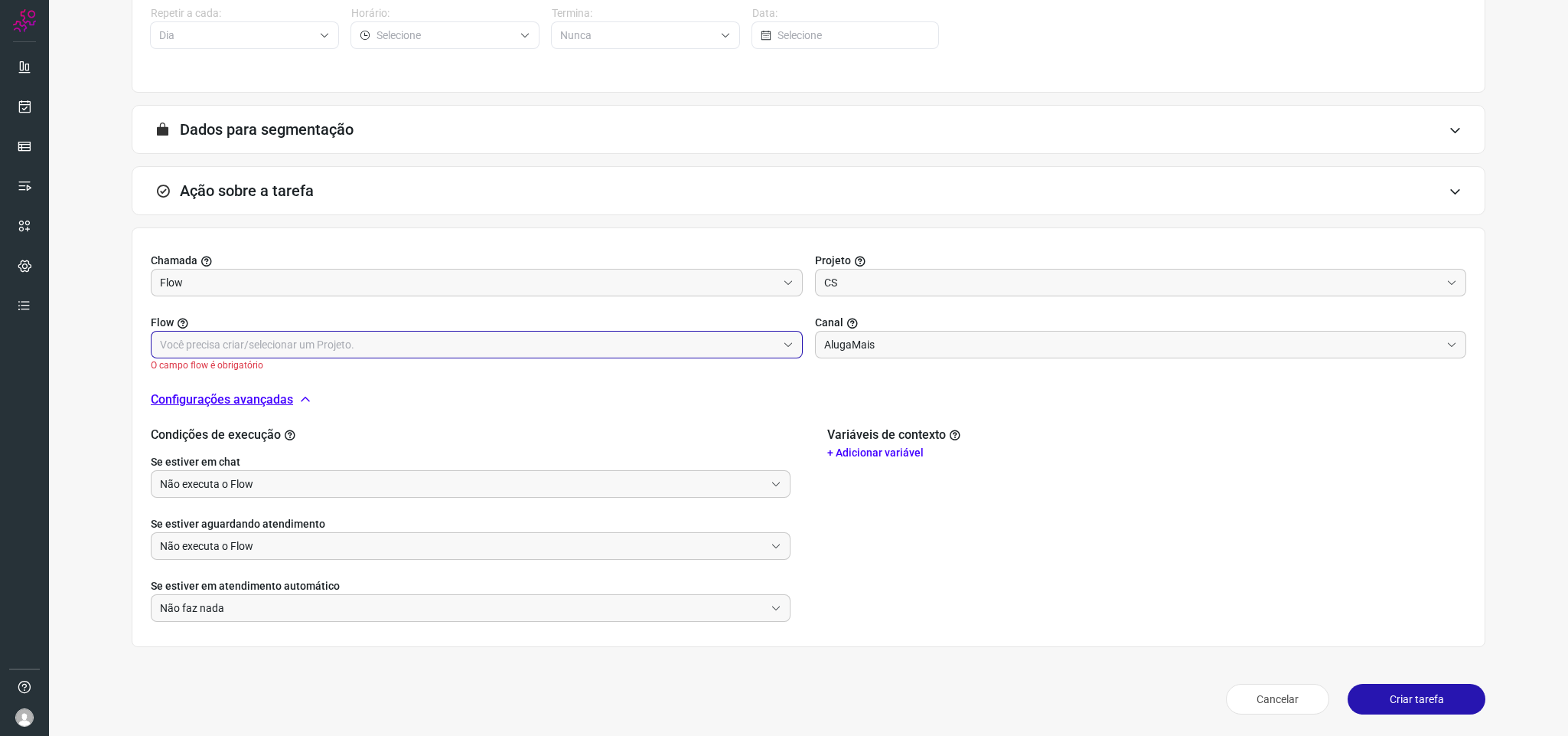
click at [351, 345] on input "text" at bounding box center [468, 344] width 617 height 26
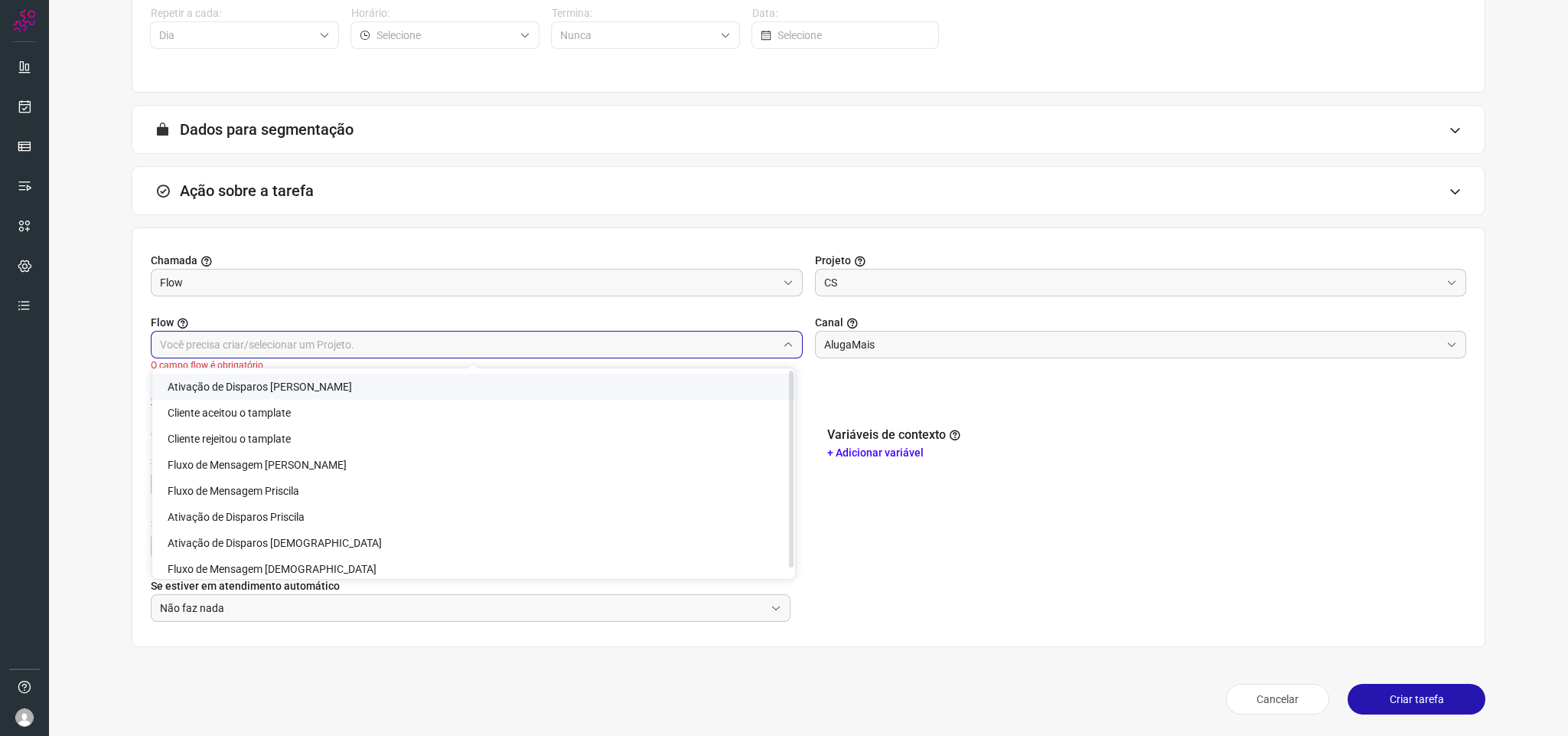
click at [278, 382] on span "Ativação de Disparos [PERSON_NAME]" at bounding box center [260, 386] width 184 height 13
type input "Ativação de Disparos [PERSON_NAME]"
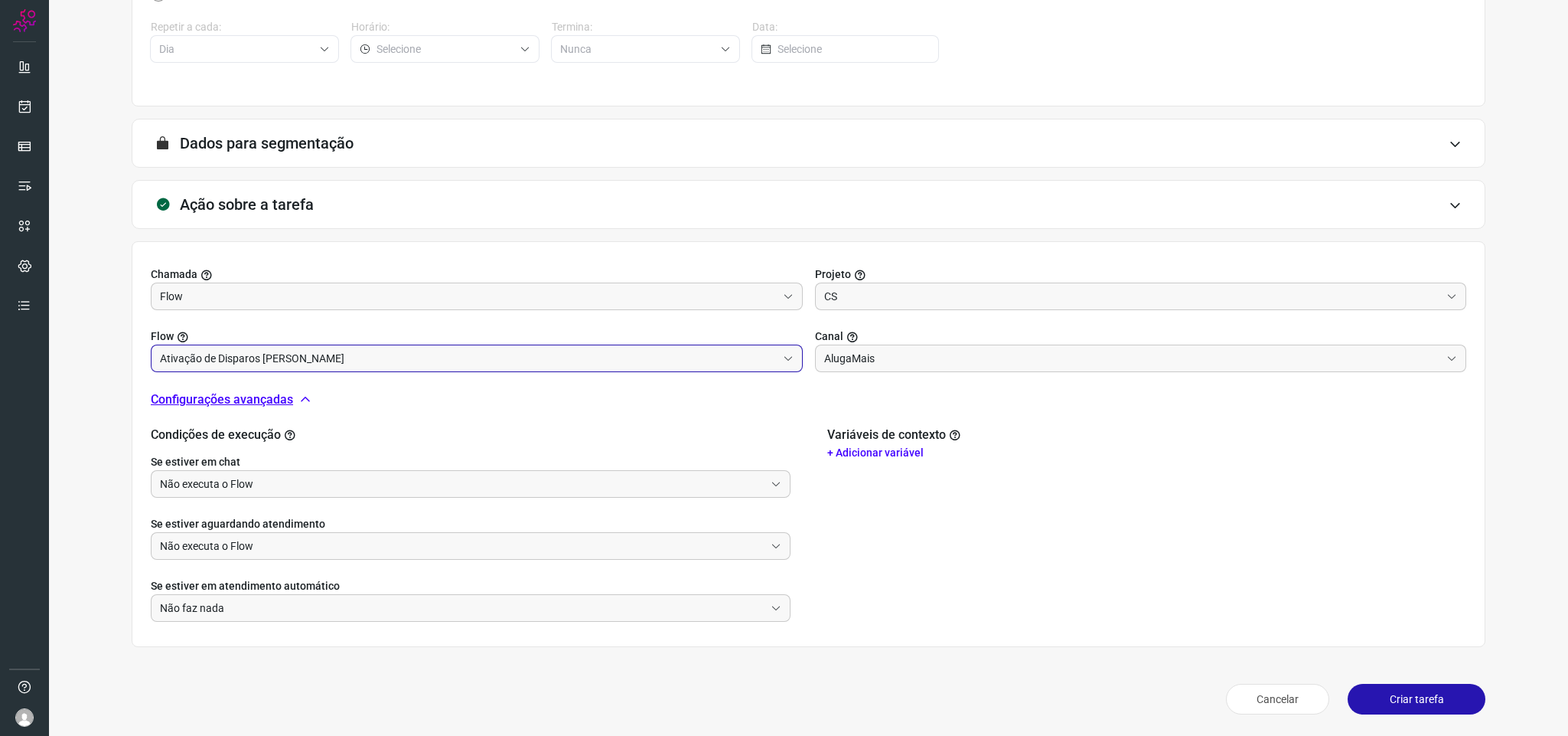
scroll to position [292, 0]
click at [1201, 485] on div "Variáveis de contexto + Adicionar variável" at bounding box center [1147, 524] width 640 height 194
click at [1368, 698] on button "Criar tarefa" at bounding box center [1416, 699] width 138 height 31
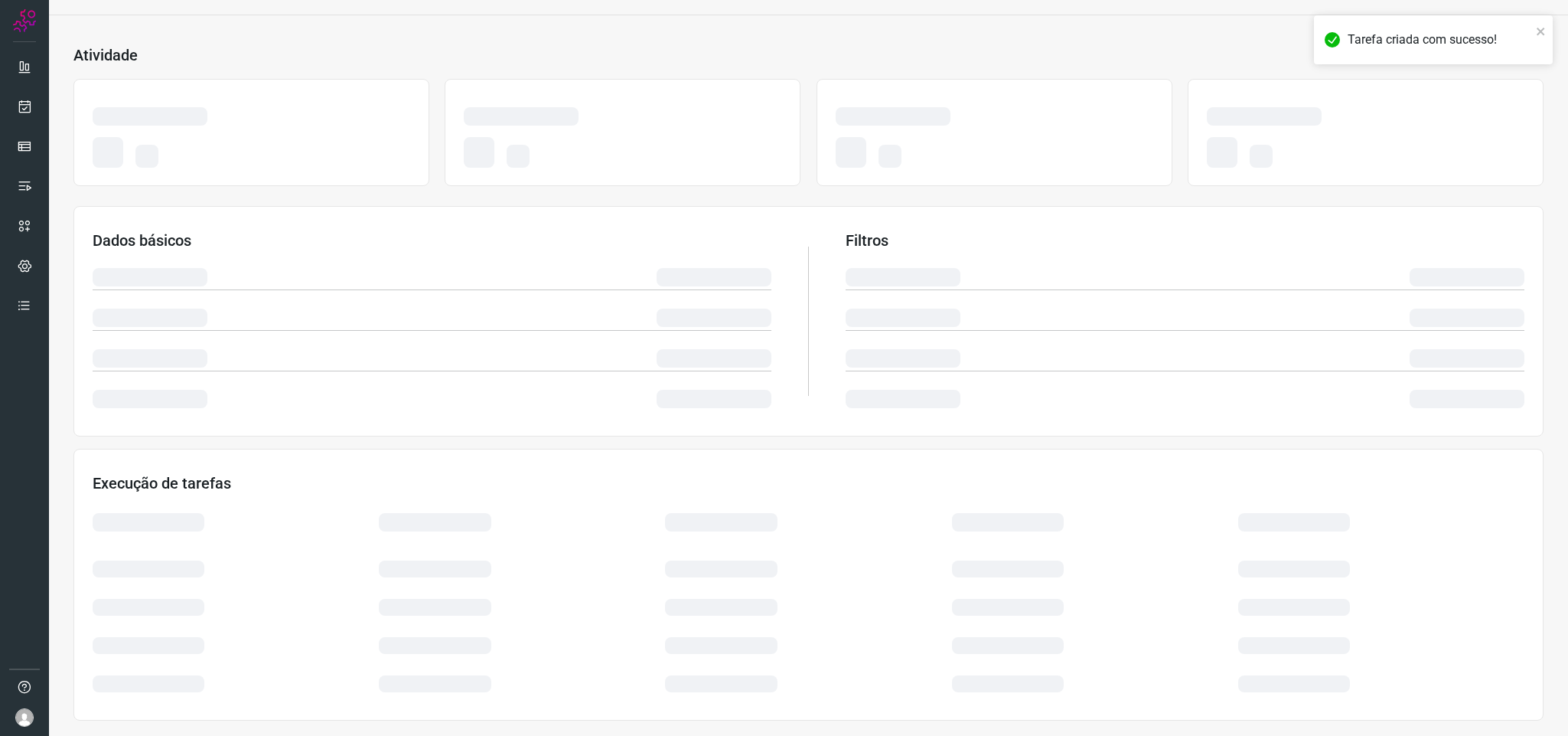
scroll to position [57, 0]
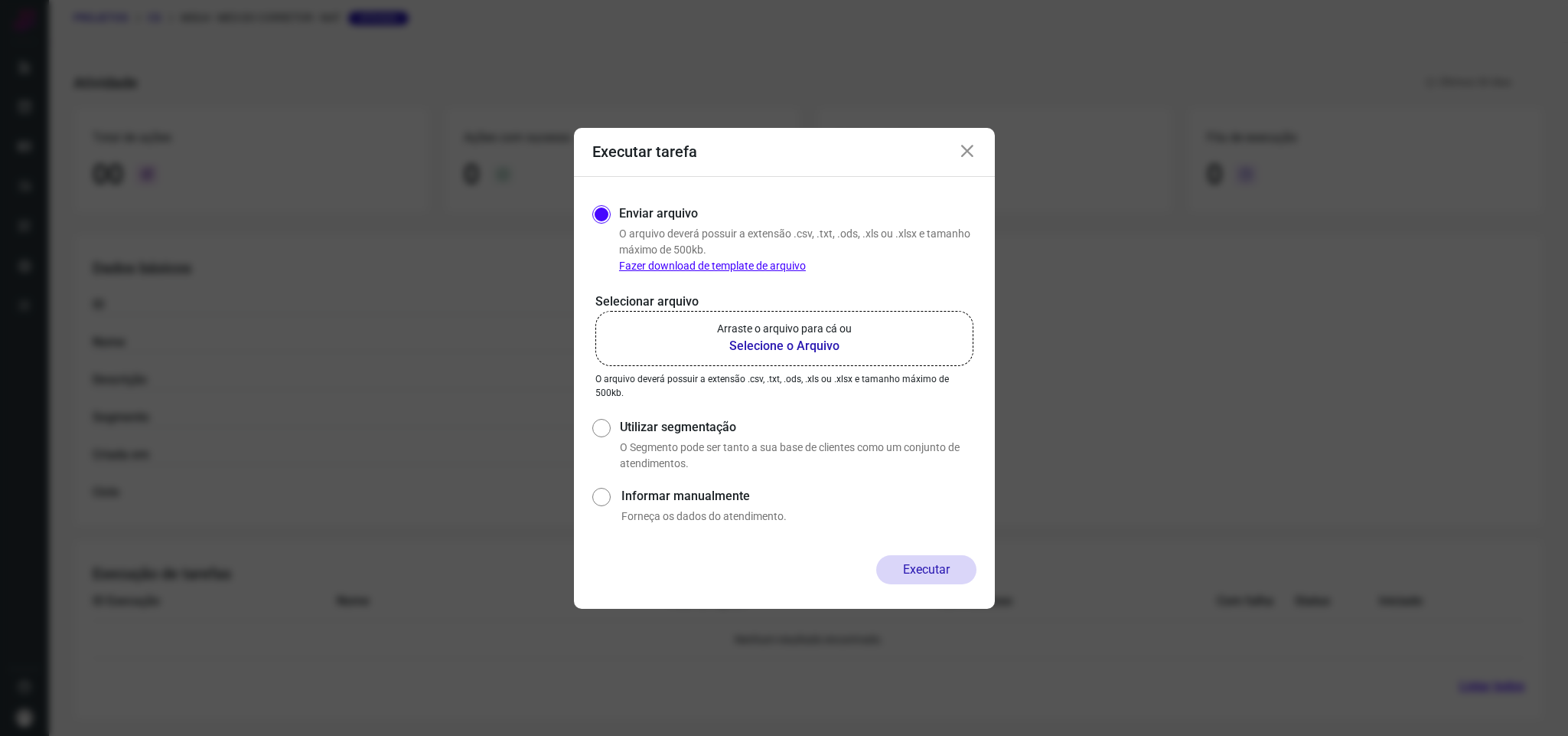
click at [786, 356] on label "Arraste o arquivo para cá ou Selecione o Arquivo" at bounding box center [785, 338] width 378 height 55
click at [0, 0] on input "Arraste o arquivo para cá ou Selecione o Arquivo" at bounding box center [0, 0] width 0 height 0
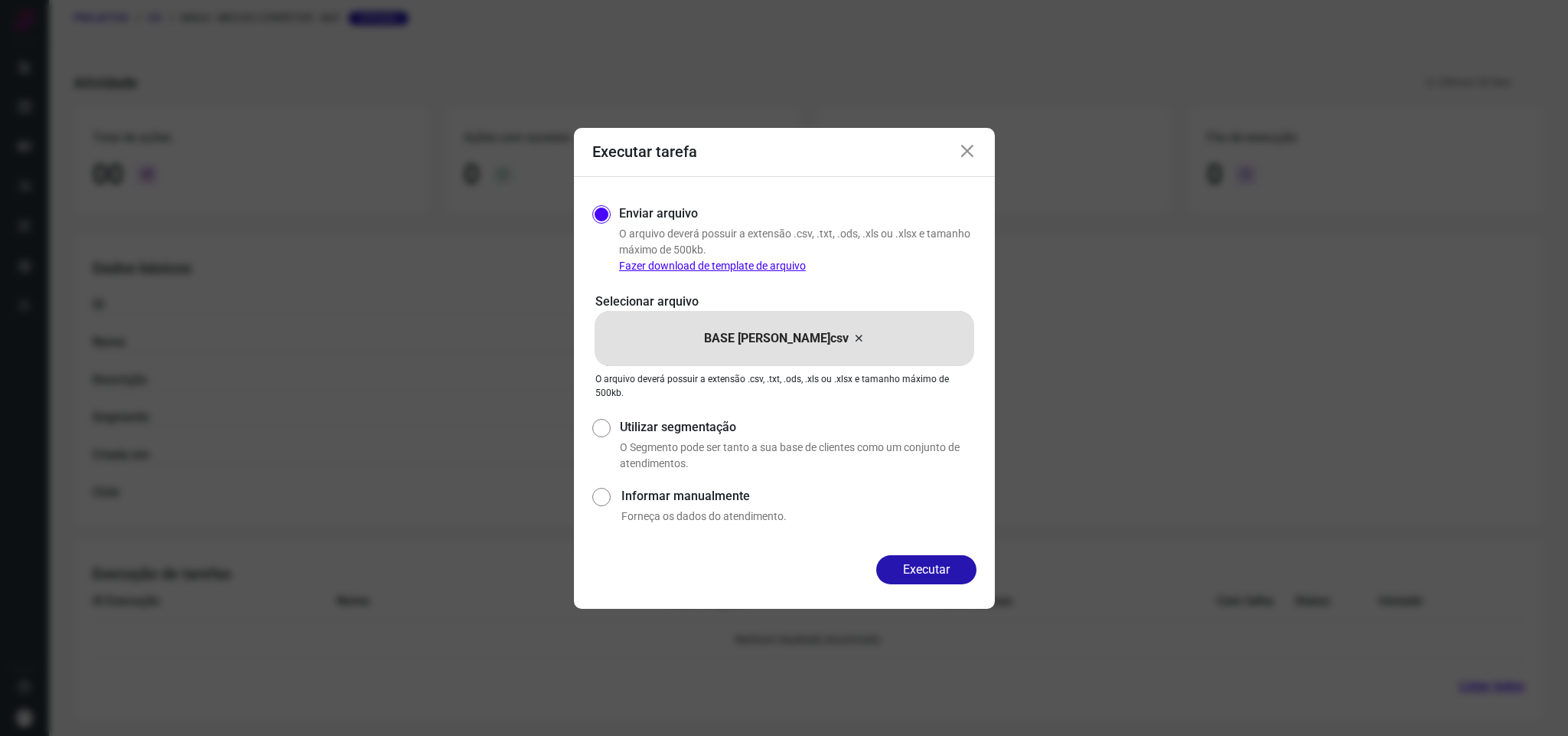
click at [868, 520] on p "Forneça os dados do atendimento." at bounding box center [798, 516] width 354 height 16
click at [919, 566] on button "Executar" at bounding box center [926, 570] width 100 height 29
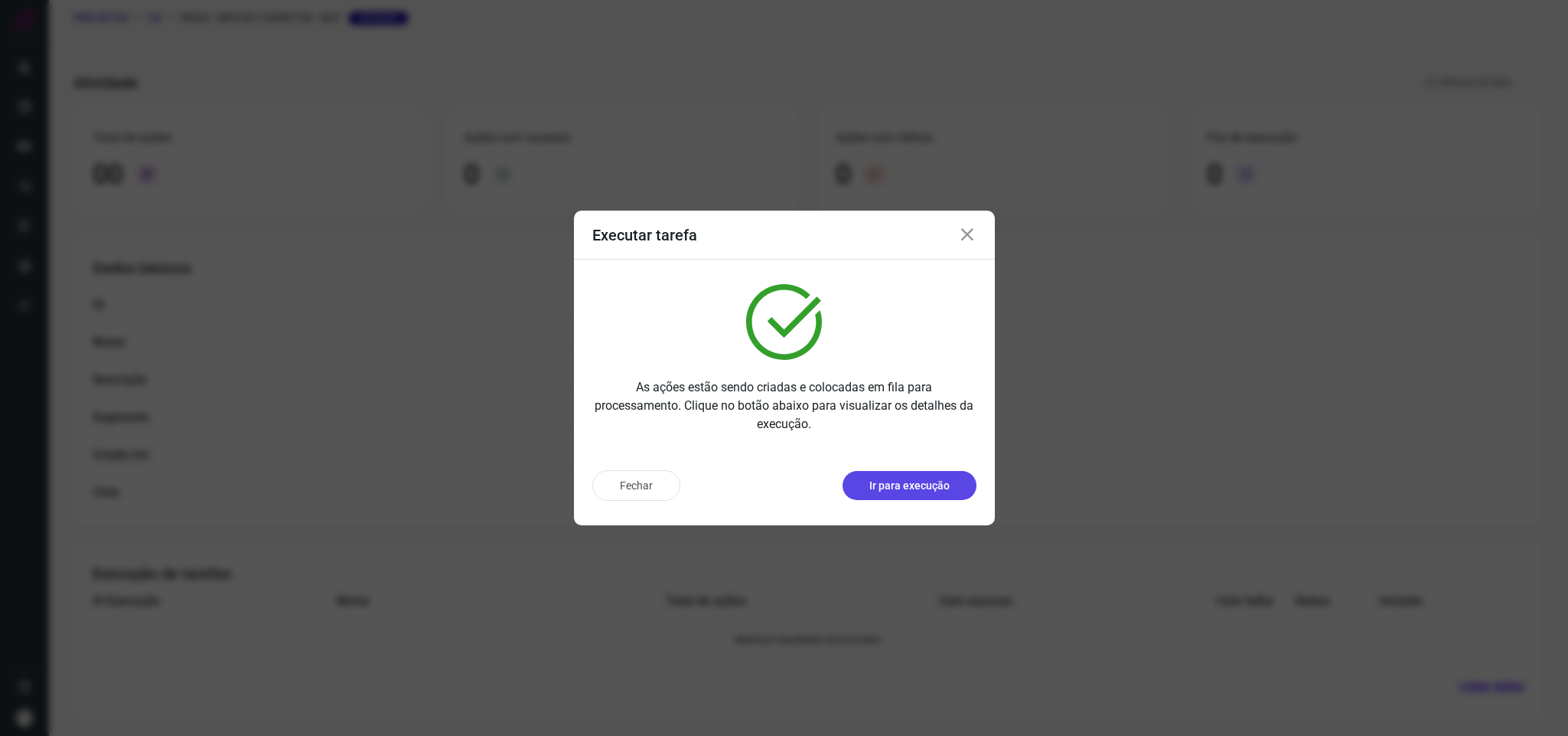
click at [878, 481] on p "Ir para execução" at bounding box center [909, 486] width 80 height 16
